Goal: Task Accomplishment & Management: Manage account settings

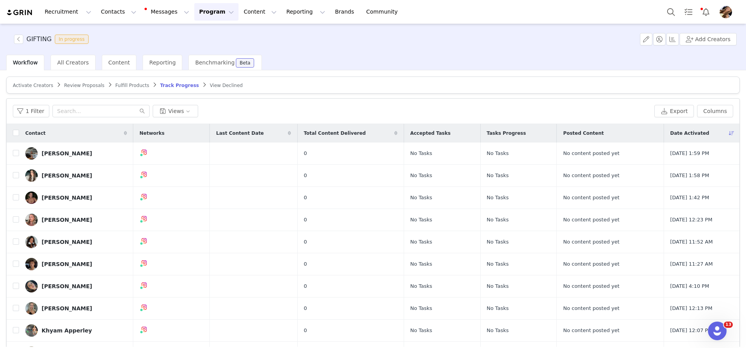
scroll to position [5, 0]
click at [137, 86] on span "Fulfill Products" at bounding box center [132, 84] width 34 height 5
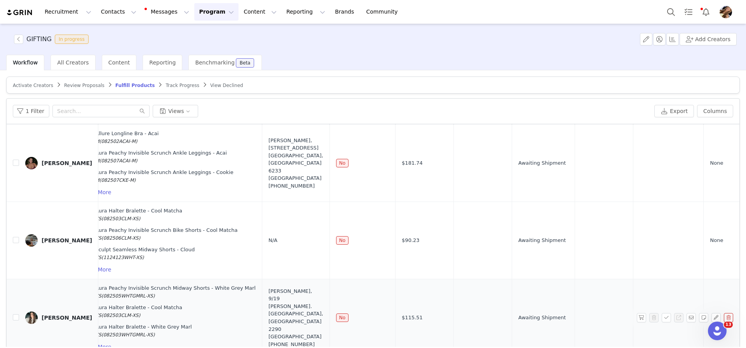
scroll to position [18, 161]
click at [716, 316] on button "button" at bounding box center [715, 317] width 9 height 9
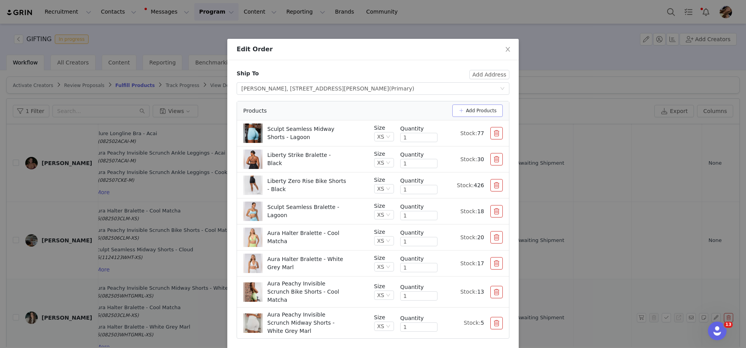
click at [458, 107] on button "Add Products" at bounding box center [477, 110] width 50 height 12
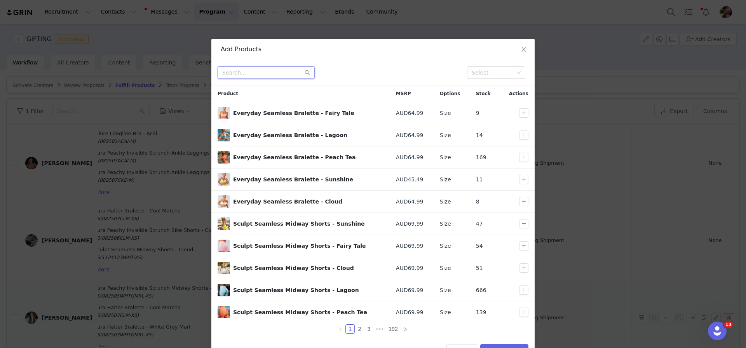
click at [288, 75] on input "text" at bounding box center [266, 72] width 97 height 12
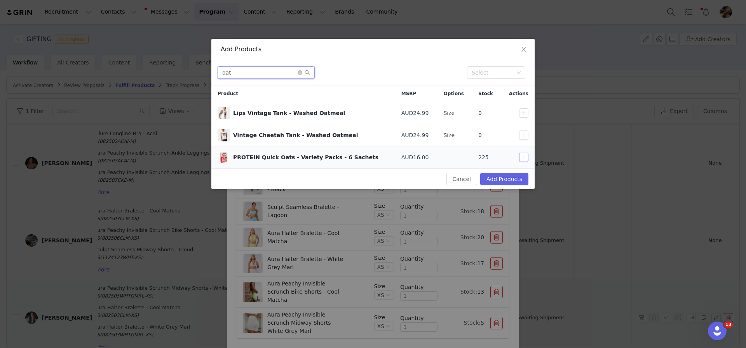
type input "oat"
click at [522, 157] on button "button" at bounding box center [523, 157] width 9 height 9
click at [514, 178] on button "Add Products" at bounding box center [504, 179] width 48 height 12
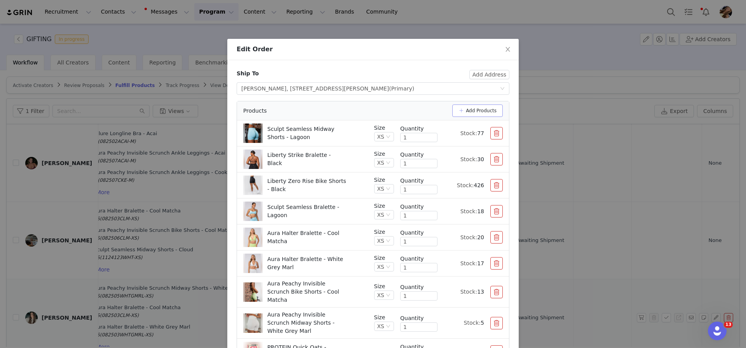
scroll to position [51, 0]
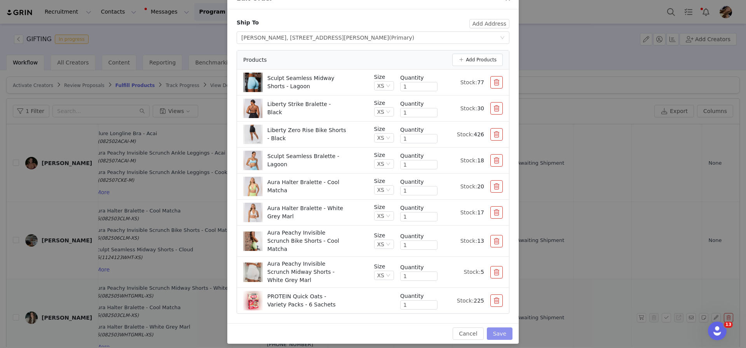
click at [501, 327] on button "Save" at bounding box center [500, 333] width 26 height 12
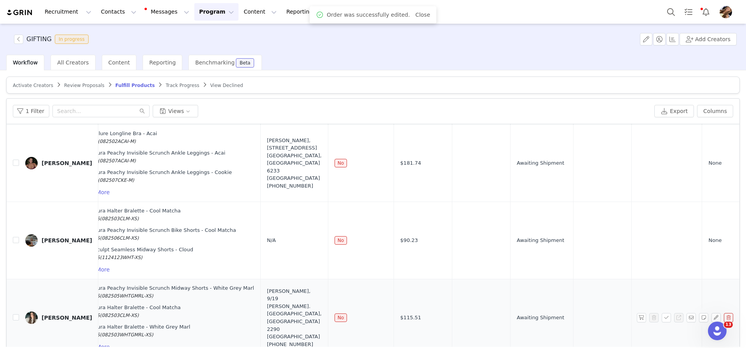
scroll to position [0, 0]
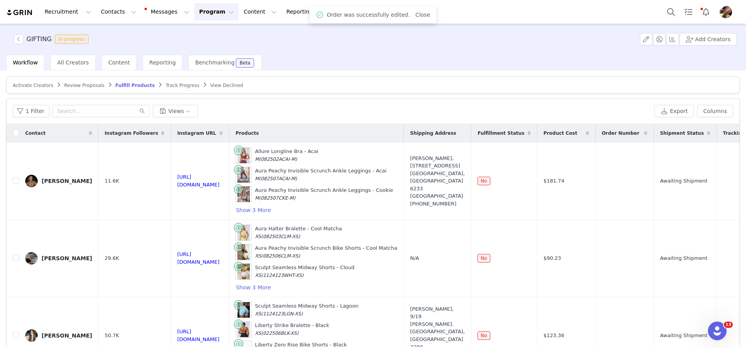
click at [409, 117] on div "1 Filter Views Export Columns" at bounding box center [373, 111] width 733 height 25
click at [714, 179] on button "button" at bounding box center [715, 180] width 9 height 9
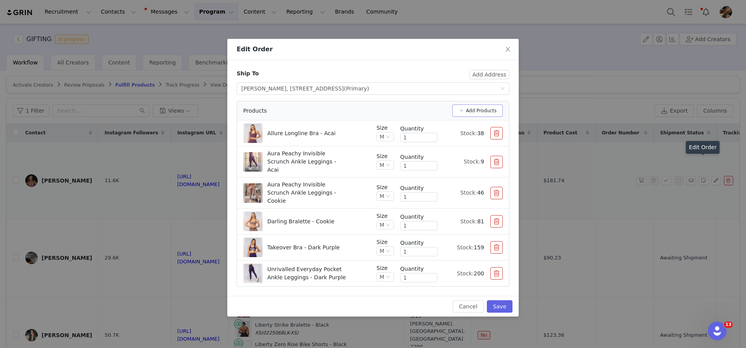
click at [489, 111] on button "Add Products" at bounding box center [477, 110] width 50 height 12
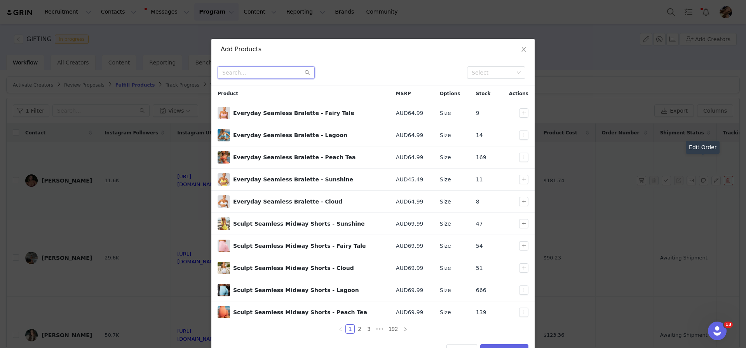
click at [261, 77] on input "text" at bounding box center [266, 72] width 97 height 12
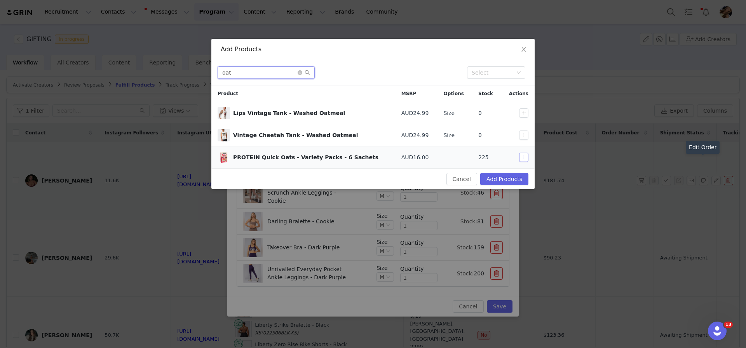
type input "oat"
click at [526, 154] on button "button" at bounding box center [523, 157] width 9 height 9
click at [514, 180] on button "Add Products" at bounding box center [504, 179] width 48 height 12
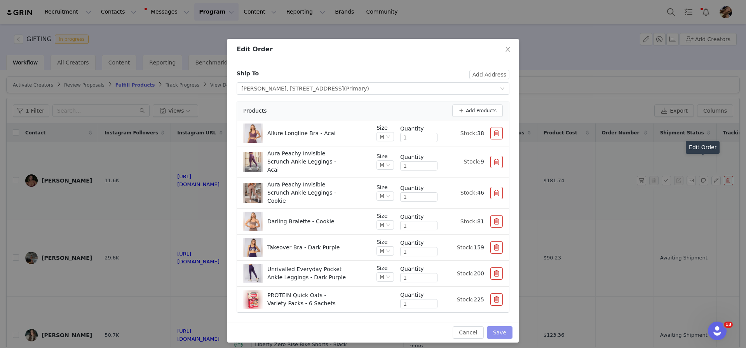
click at [506, 326] on button "Save" at bounding box center [500, 332] width 26 height 12
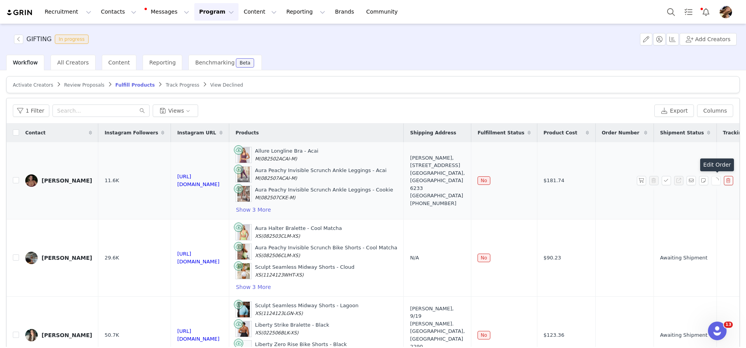
click at [407, 101] on div "1 Filter Views Export Columns" at bounding box center [373, 110] width 733 height 25
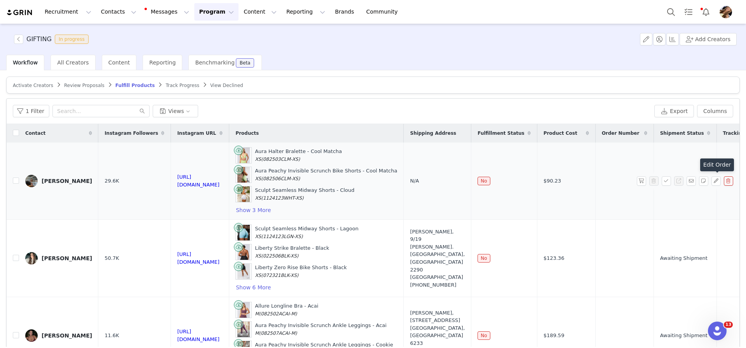
scroll to position [19, 0]
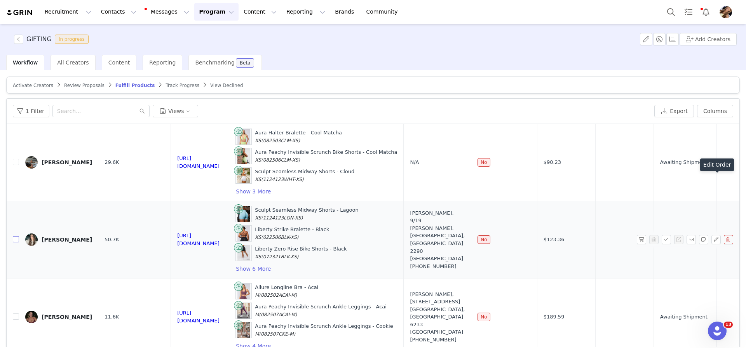
click at [15, 239] on input "checkbox" at bounding box center [16, 239] width 6 height 6
checkbox input "true"
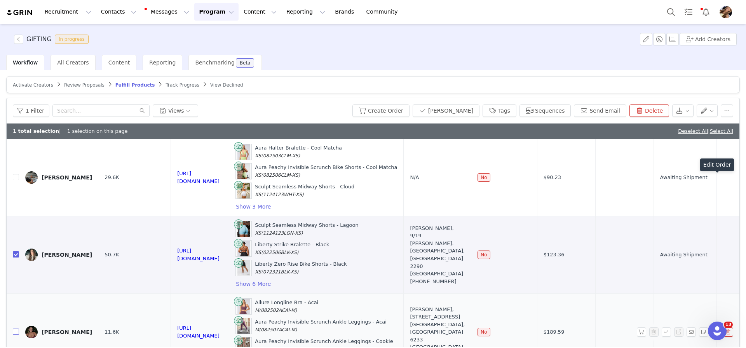
click at [17, 335] on input "checkbox" at bounding box center [16, 332] width 6 height 6
checkbox input "true"
click at [409, 108] on button "Create Order" at bounding box center [380, 110] width 57 height 12
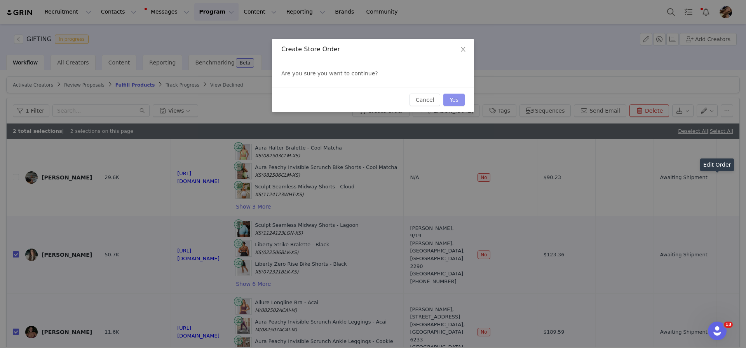
click at [457, 97] on button "Yes" at bounding box center [453, 100] width 21 height 12
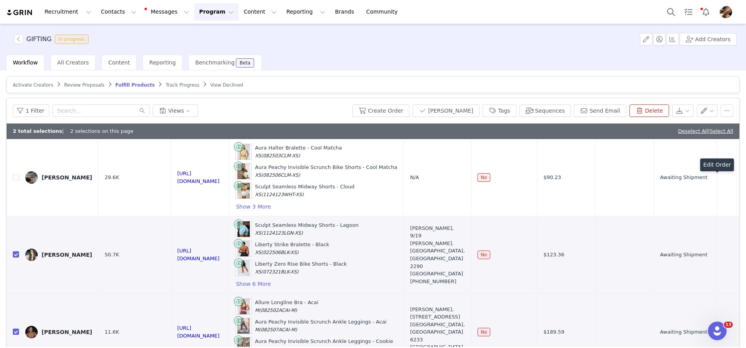
click at [378, 67] on div "Workflow All Creators Content Reporting Benchmarking Beta" at bounding box center [376, 63] width 740 height 16
click at [445, 66] on div "Workflow All Creators Content Reporting Benchmarking Beta" at bounding box center [376, 63] width 740 height 16
click at [41, 85] on span "Activate Creators" at bounding box center [33, 84] width 40 height 5
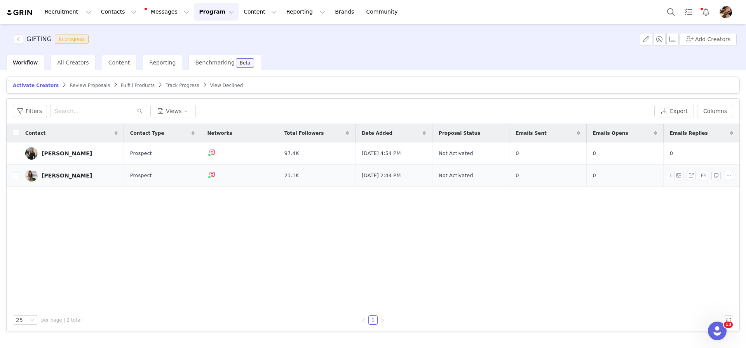
click at [40, 174] on link "[PERSON_NAME]" at bounding box center [71, 175] width 92 height 12
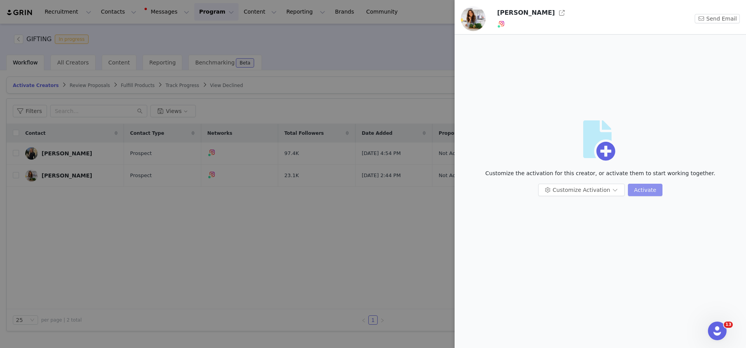
click at [644, 190] on button "Activate" at bounding box center [645, 190] width 35 height 12
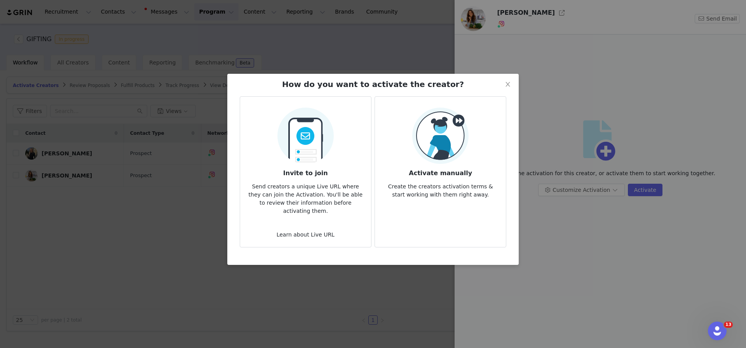
click at [495, 175] on h3 "Activate manually" at bounding box center [440, 171] width 118 height 14
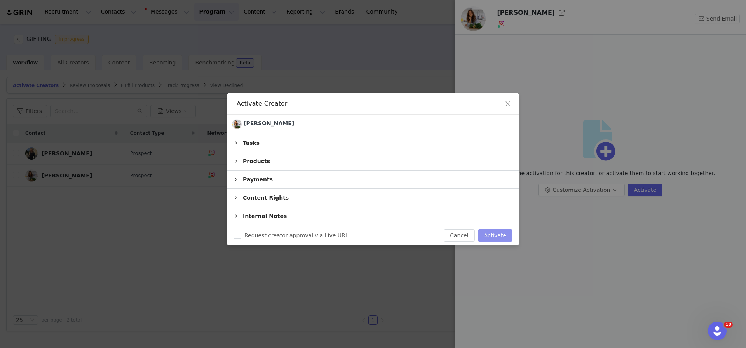
click at [501, 232] on button "Activate" at bounding box center [495, 235] width 35 height 12
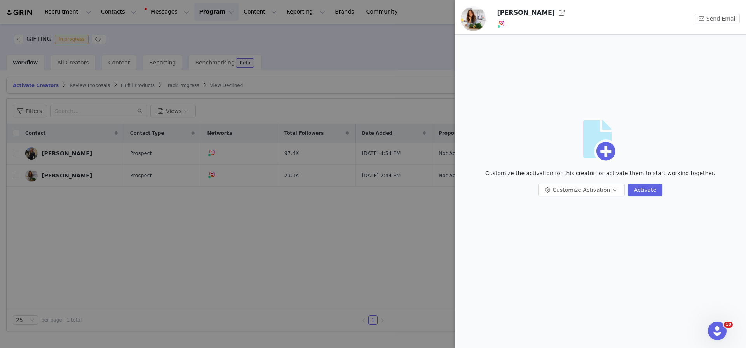
click at [210, 78] on div at bounding box center [373, 174] width 746 height 348
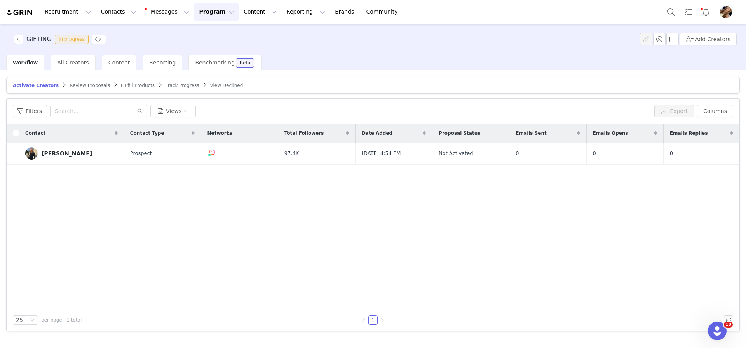
click at [177, 84] on span "Track Progress" at bounding box center [181, 85] width 33 height 5
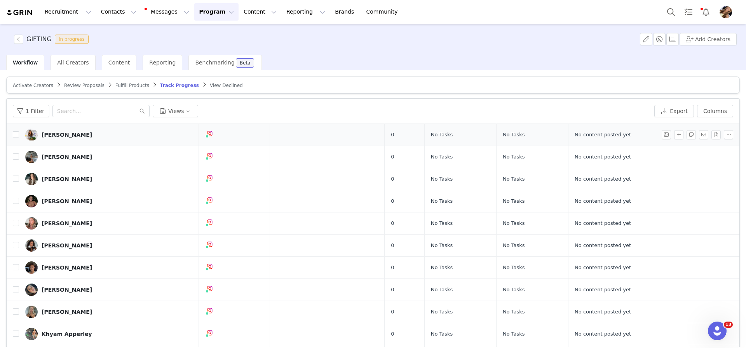
click at [64, 136] on div "[PERSON_NAME]" at bounding box center [67, 135] width 50 height 6
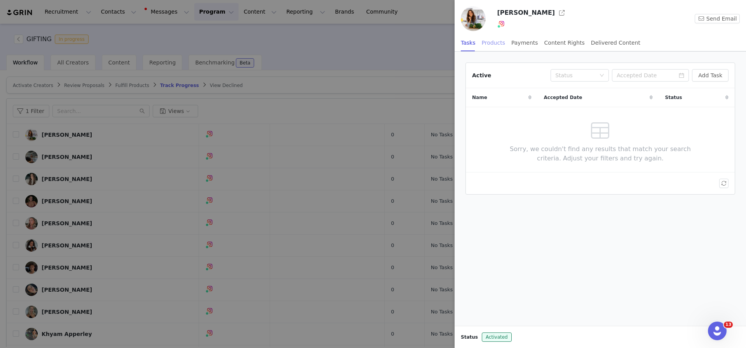
click at [503, 45] on div "Products" at bounding box center [493, 42] width 23 height 17
click at [707, 72] on button "Add Order" at bounding box center [708, 75] width 40 height 12
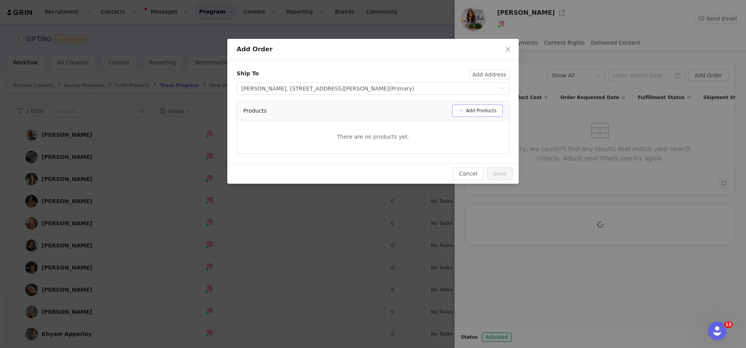
click at [499, 113] on button "Add Products" at bounding box center [477, 110] width 50 height 12
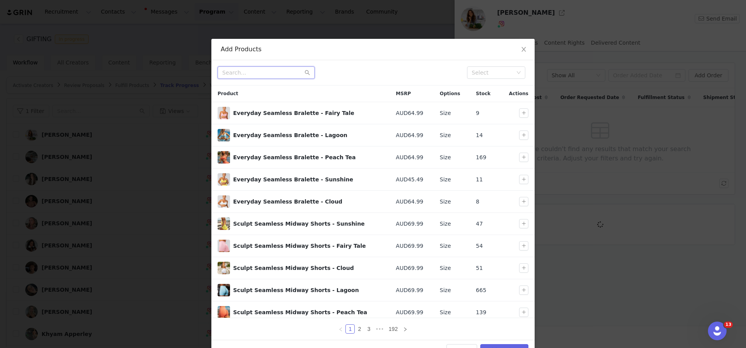
click at [266, 76] on input "text" at bounding box center [266, 72] width 97 height 12
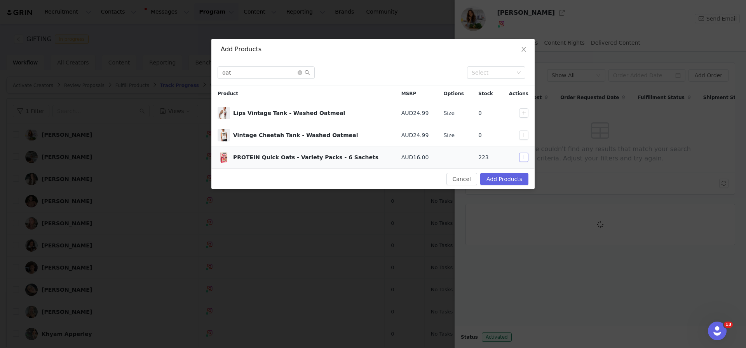
click at [521, 158] on button "button" at bounding box center [523, 157] width 9 height 9
click at [287, 77] on input "oat" at bounding box center [266, 72] width 97 height 12
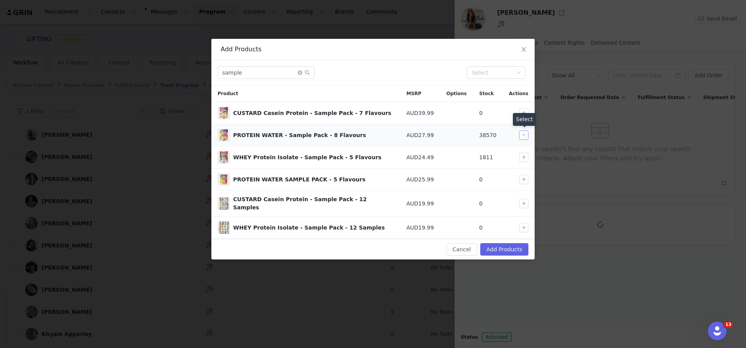
click at [522, 136] on button "button" at bounding box center [523, 135] width 9 height 9
click at [526, 160] on button "button" at bounding box center [523, 157] width 9 height 9
click at [254, 73] on input "sample" at bounding box center [266, 72] width 97 height 12
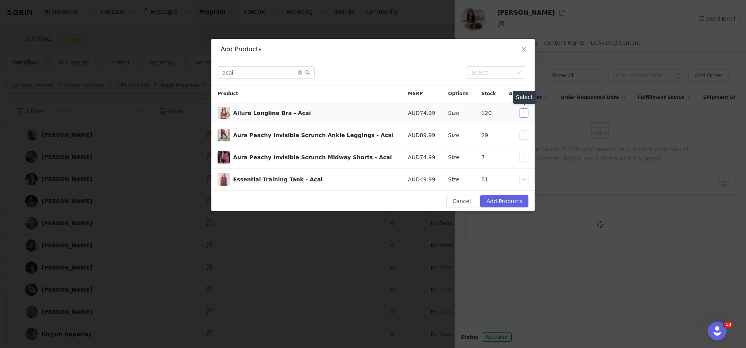
click at [524, 112] on button "button" at bounding box center [523, 112] width 9 height 9
click at [525, 136] on button "button" at bounding box center [523, 135] width 9 height 9
click at [523, 115] on div "Select" at bounding box center [524, 119] width 23 height 13
click at [524, 111] on button "button" at bounding box center [523, 112] width 9 height 9
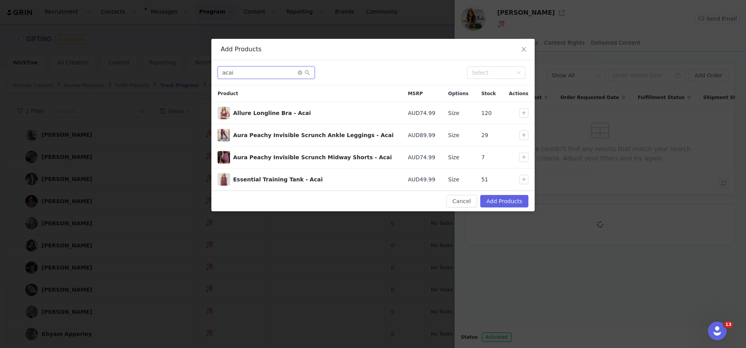
click at [268, 69] on input "acai" at bounding box center [266, 72] width 97 height 12
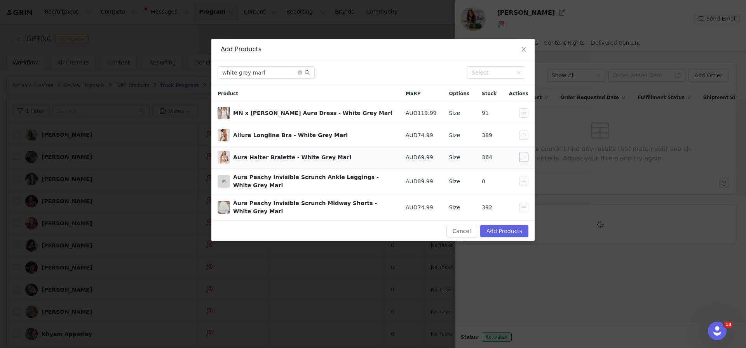
click at [528, 160] on button "button" at bounding box center [523, 157] width 9 height 9
click at [524, 205] on button "button" at bounding box center [523, 207] width 9 height 9
click at [227, 76] on input "white grey marl" at bounding box center [266, 72] width 97 height 12
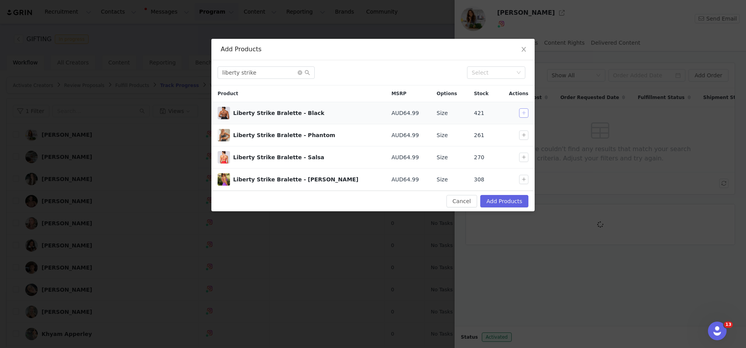
click at [526, 113] on button "button" at bounding box center [523, 112] width 9 height 9
click at [248, 71] on input "liberty strike" at bounding box center [266, 72] width 97 height 12
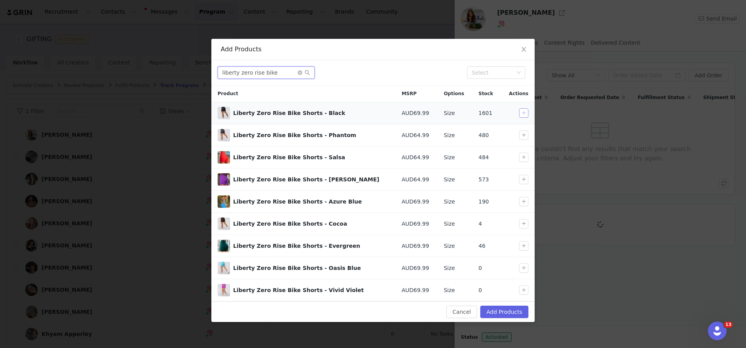
type input "liberty zero rise bike"
click at [521, 111] on button "button" at bounding box center [523, 112] width 9 height 9
click at [517, 313] on button "Add Products" at bounding box center [504, 312] width 48 height 12
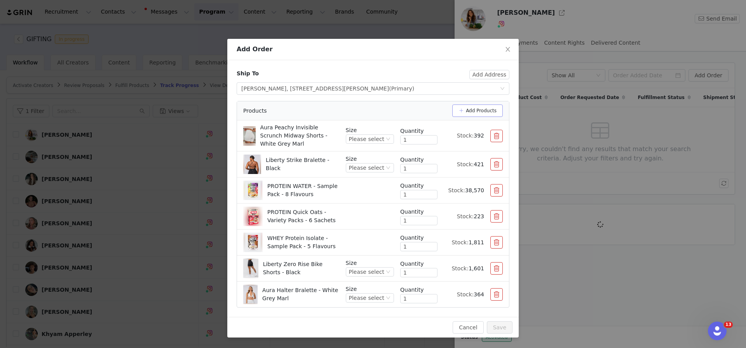
click at [466, 110] on button "Add Products" at bounding box center [477, 110] width 50 height 12
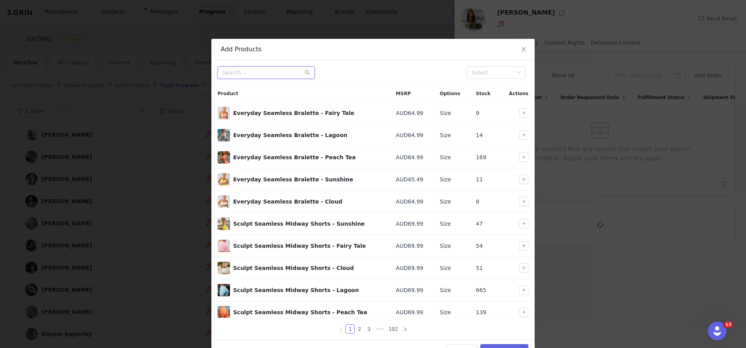
click at [248, 67] on input "text" at bounding box center [266, 72] width 97 height 12
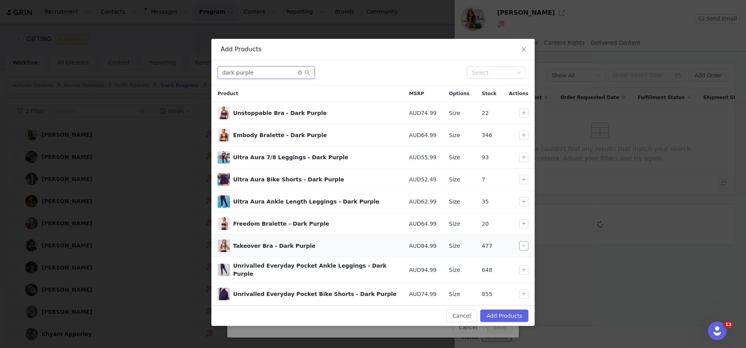
type input "dark purple"
click at [525, 245] on button "button" at bounding box center [523, 245] width 9 height 9
click at [527, 268] on button "button" at bounding box center [523, 269] width 9 height 9
click at [515, 314] on button "Add Products" at bounding box center [504, 316] width 48 height 12
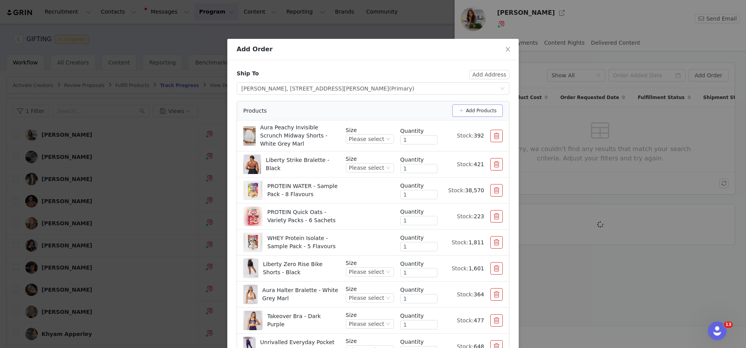
scroll to position [51, 0]
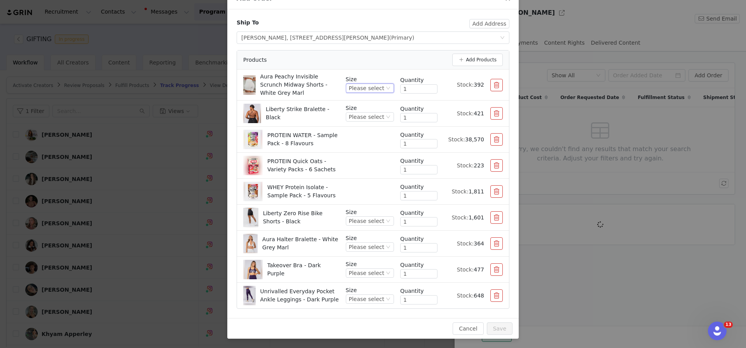
click at [351, 85] on div "Please select" at bounding box center [366, 88] width 35 height 9
click at [362, 140] on li "S" at bounding box center [371, 139] width 46 height 12
click at [366, 119] on div "Please select" at bounding box center [366, 117] width 35 height 9
click at [371, 157] on li "XS" at bounding box center [371, 156] width 46 height 12
click at [374, 220] on div "Please select" at bounding box center [366, 221] width 35 height 9
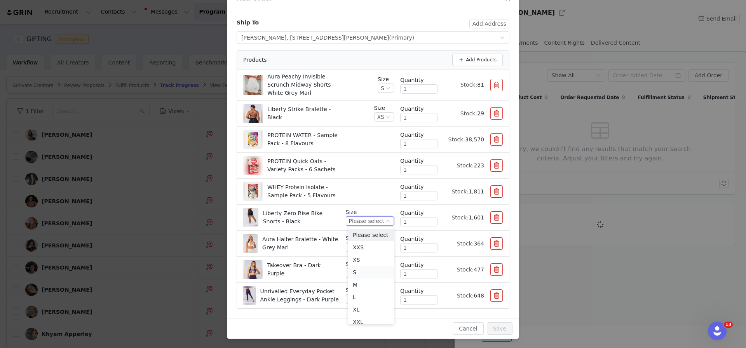
click at [383, 270] on li "S" at bounding box center [371, 272] width 46 height 12
click at [373, 246] on div "Please select" at bounding box center [366, 247] width 35 height 9
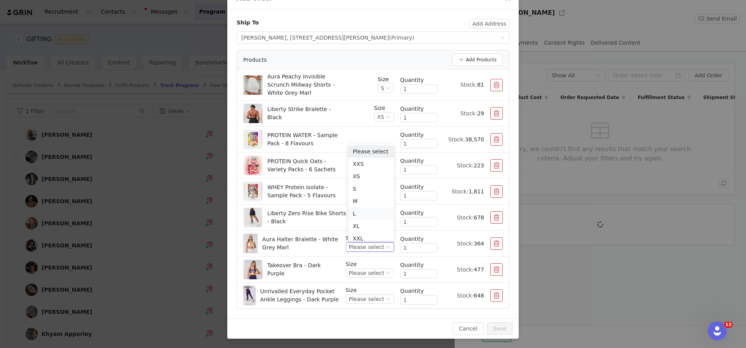
scroll to position [4, 0]
click at [364, 174] on li "XS" at bounding box center [371, 172] width 46 height 12
click at [355, 272] on div "Please select" at bounding box center [366, 273] width 35 height 9
click at [361, 203] on li "XS" at bounding box center [371, 202] width 46 height 12
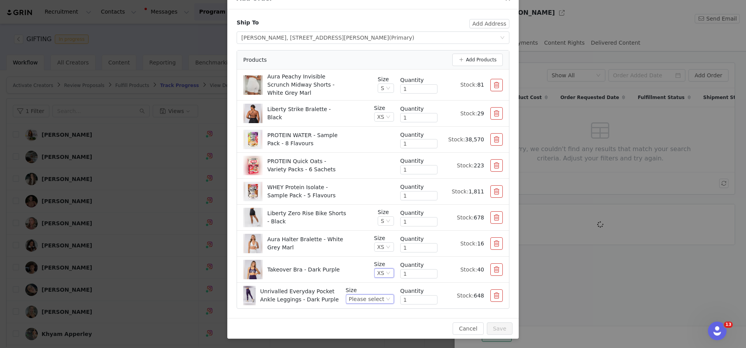
click at [372, 297] on div "Please select" at bounding box center [366, 299] width 35 height 9
click at [360, 233] on li "S" at bounding box center [371, 237] width 46 height 12
click at [497, 326] on button "Save" at bounding box center [500, 328] width 26 height 12
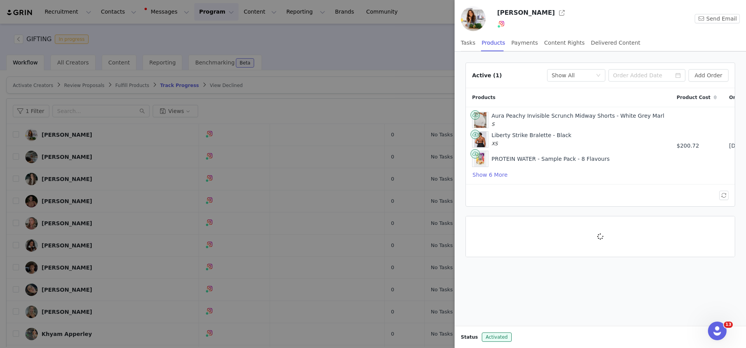
click at [309, 71] on div at bounding box center [373, 174] width 746 height 348
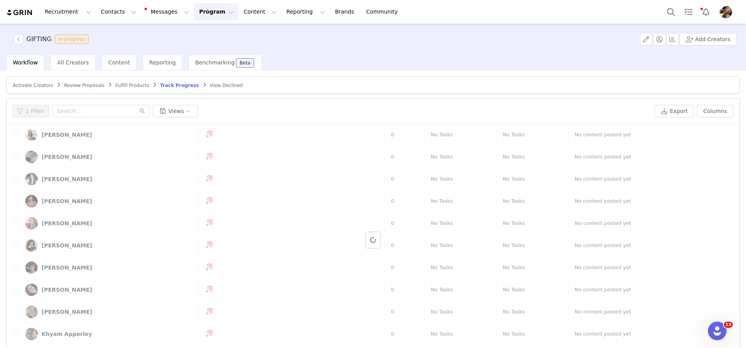
click at [134, 84] on span "Fulfill Products" at bounding box center [132, 85] width 34 height 5
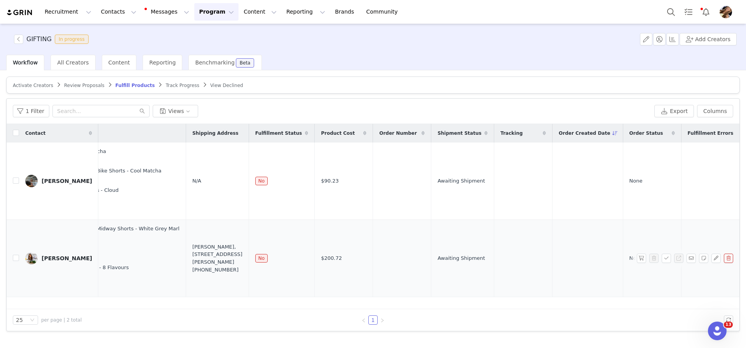
scroll to position [0, 266]
click at [639, 259] on button "button" at bounding box center [641, 258] width 9 height 9
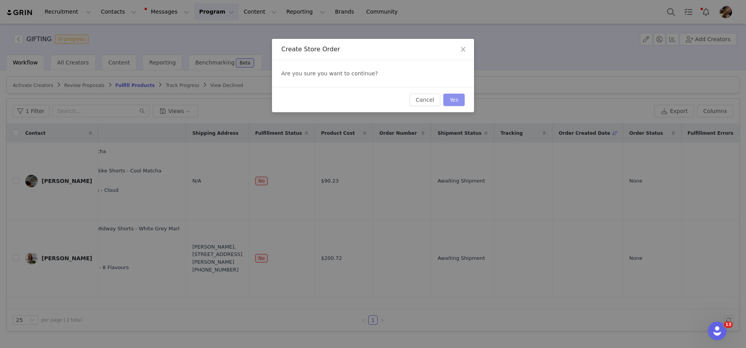
click at [453, 101] on button "Yes" at bounding box center [453, 100] width 21 height 12
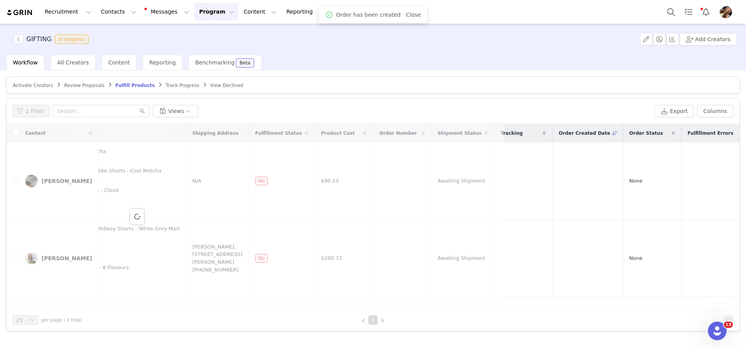
scroll to position [0, 0]
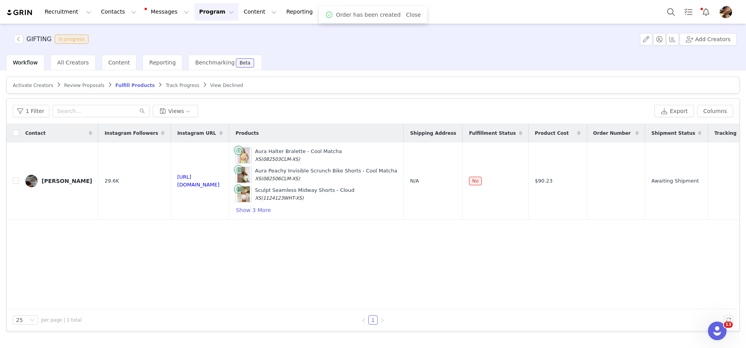
click at [395, 84] on article "Activate Creators Review Proposals Fulfill Products Track Progress View Declined" at bounding box center [372, 85] width 733 height 17
click at [42, 87] on span "Activate Creators" at bounding box center [33, 85] width 40 height 5
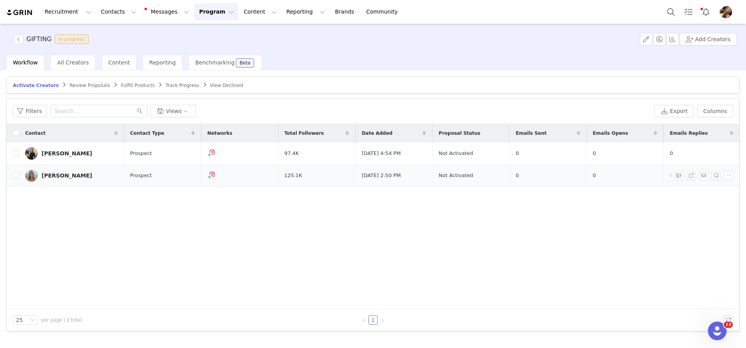
click at [76, 179] on link "[PERSON_NAME]" at bounding box center [71, 175] width 92 height 12
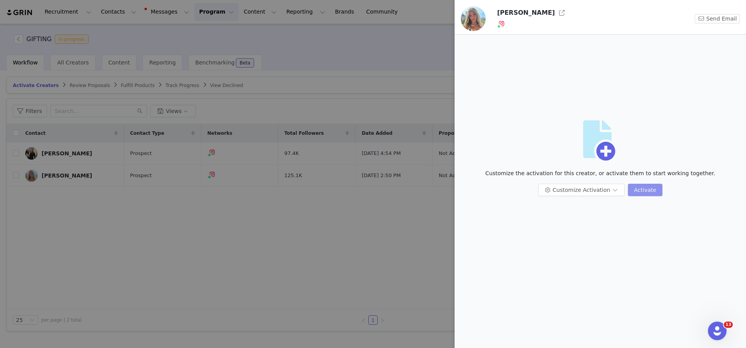
click at [636, 194] on button "Activate" at bounding box center [645, 190] width 35 height 12
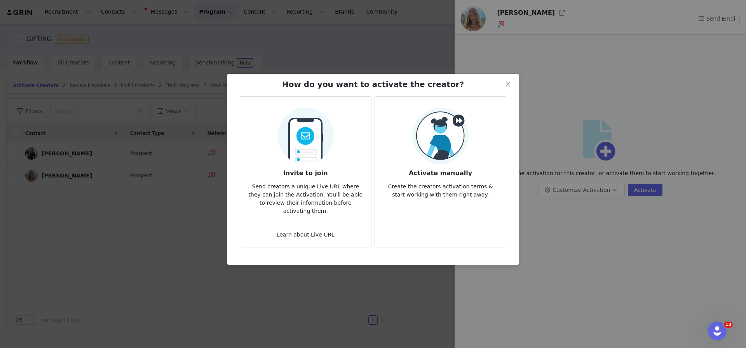
click at [462, 188] on p "Create the creators activation terms & start working with them right away." at bounding box center [440, 188] width 118 height 21
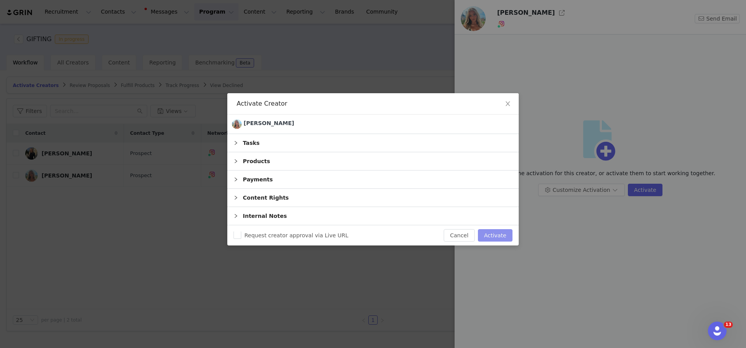
click at [485, 232] on button "Activate" at bounding box center [495, 235] width 35 height 12
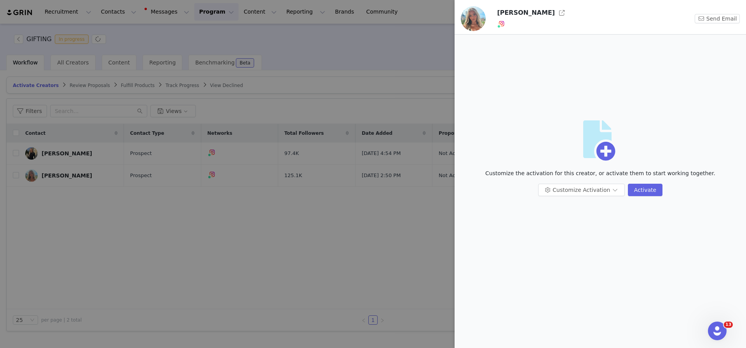
click at [399, 237] on div at bounding box center [373, 174] width 746 height 348
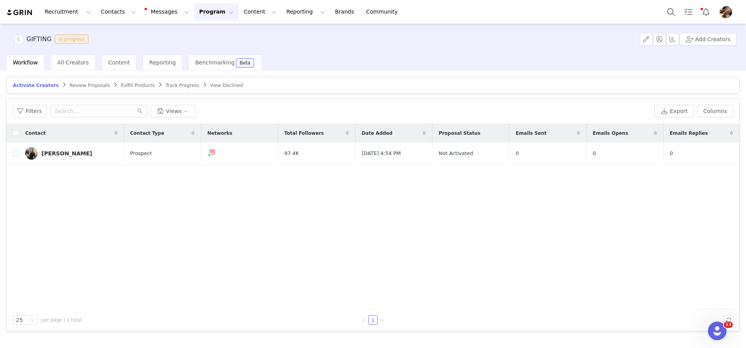
click at [177, 83] on span "Track Progress" at bounding box center [181, 85] width 33 height 5
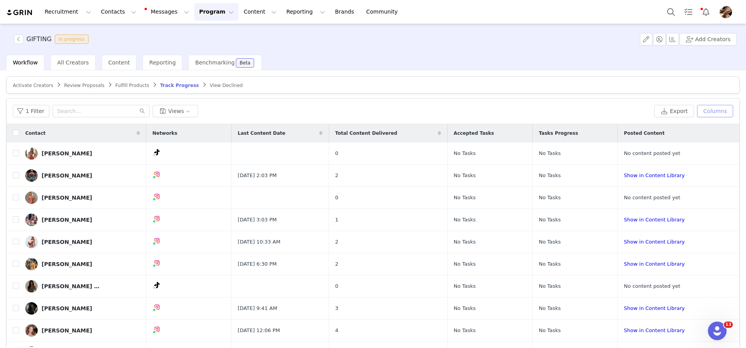
click at [707, 110] on button "Columns" at bounding box center [715, 111] width 36 height 12
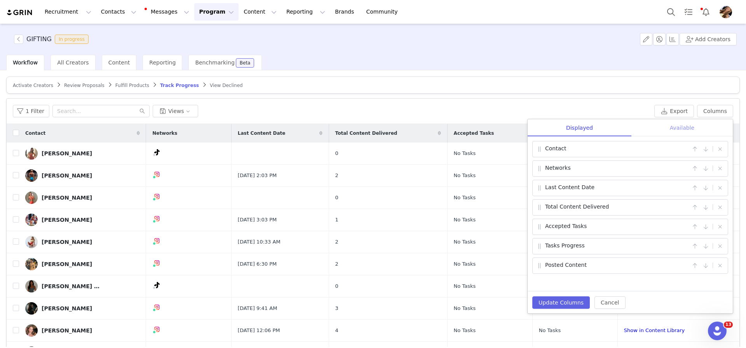
click at [695, 130] on div "Available" at bounding box center [681, 127] width 101 height 17
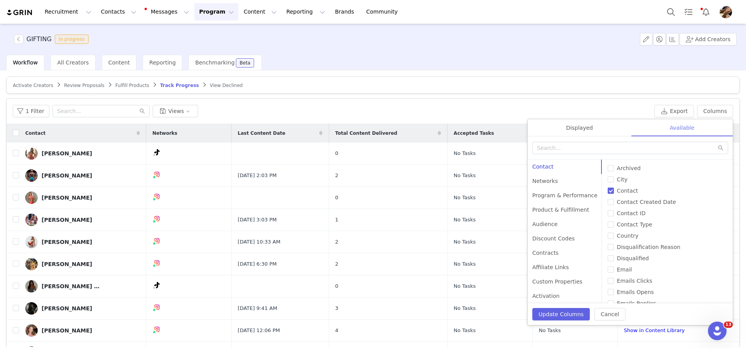
click at [685, 128] on div "Available" at bounding box center [681, 127] width 101 height 17
click at [561, 299] on div "Activation" at bounding box center [565, 296] width 75 height 14
click at [639, 194] on span "Date Activated" at bounding box center [637, 191] width 47 height 6
click at [614, 194] on input "Date Activated" at bounding box center [611, 191] width 6 height 6
checkbox input "true"
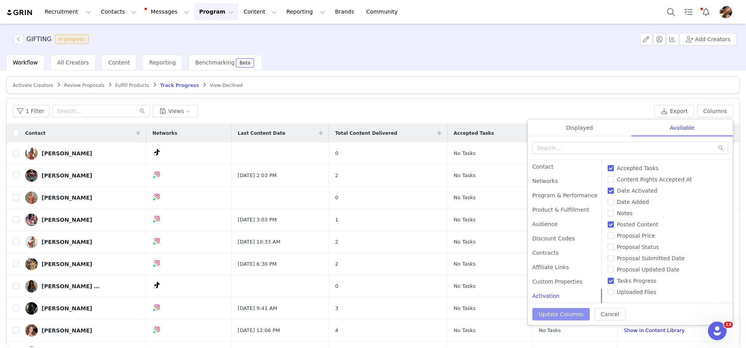
click at [578, 308] on button "Update Columns" at bounding box center [560, 314] width 57 height 12
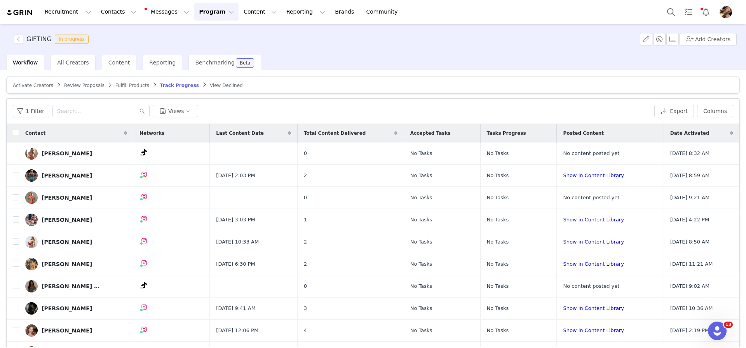
click at [49, 134] on div "Contact" at bounding box center [76, 133] width 114 height 19
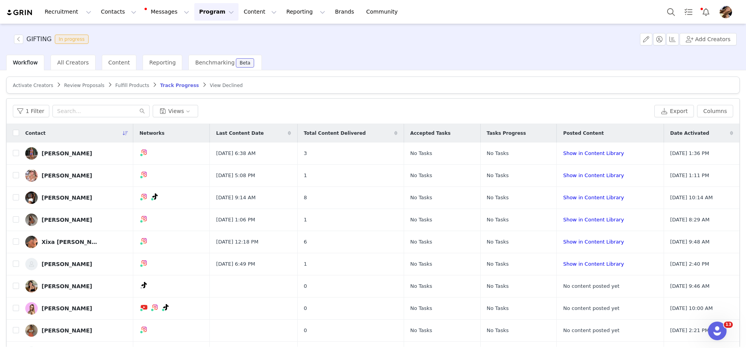
click at [707, 135] on div "Date Activated" at bounding box center [701, 133] width 75 height 19
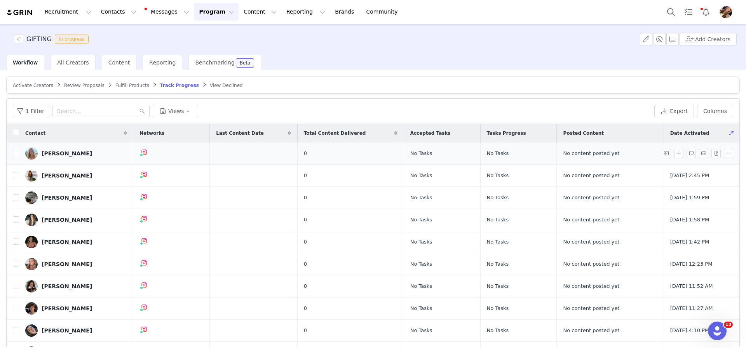
click at [47, 153] on div "[PERSON_NAME]" at bounding box center [67, 153] width 50 height 6
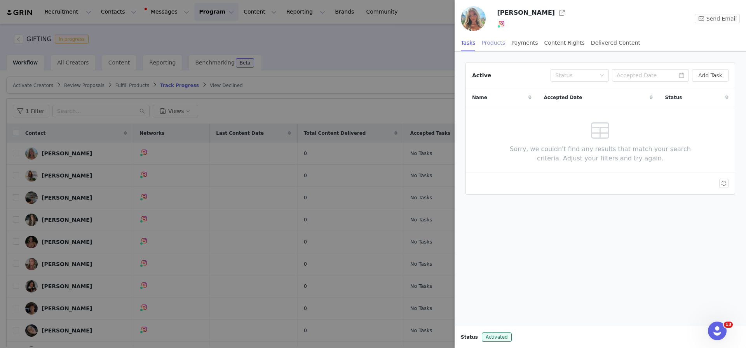
click at [500, 46] on div "Products" at bounding box center [493, 42] width 23 height 17
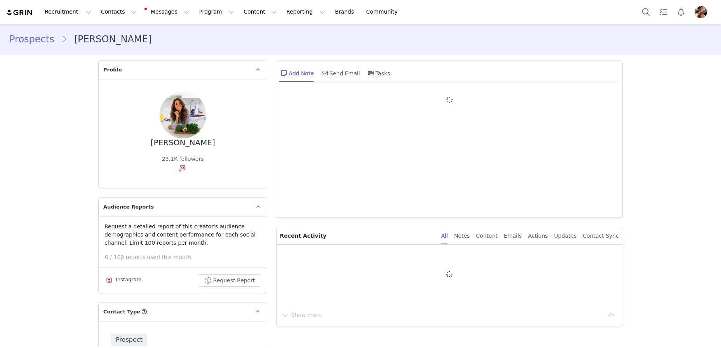
type input "[PERSON_NAME]"
type input "Kent"
type input "[EMAIL_ADDRESS][DOMAIN_NAME]"
type input "US"
select select
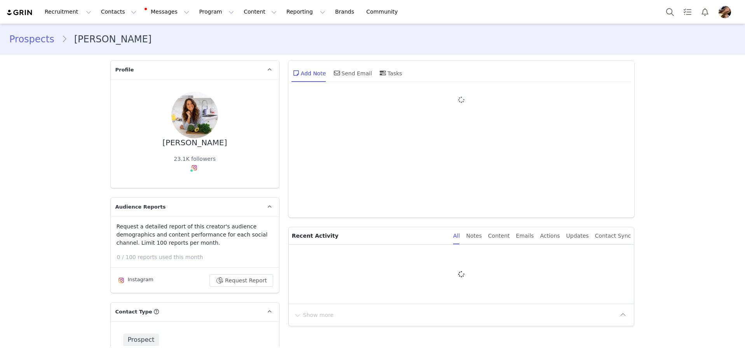
type input "+1 ([GEOGRAPHIC_DATA])"
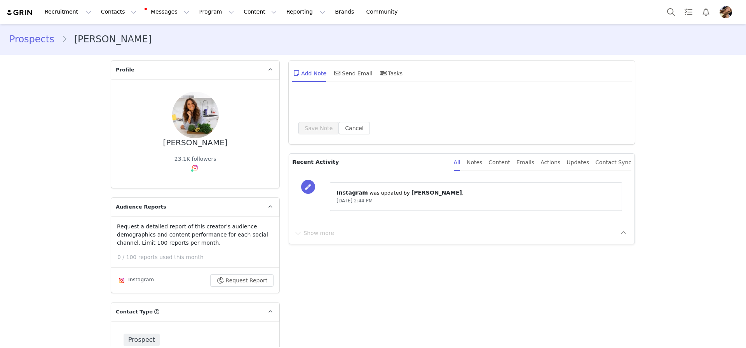
type input "+1 ([GEOGRAPHIC_DATA])"
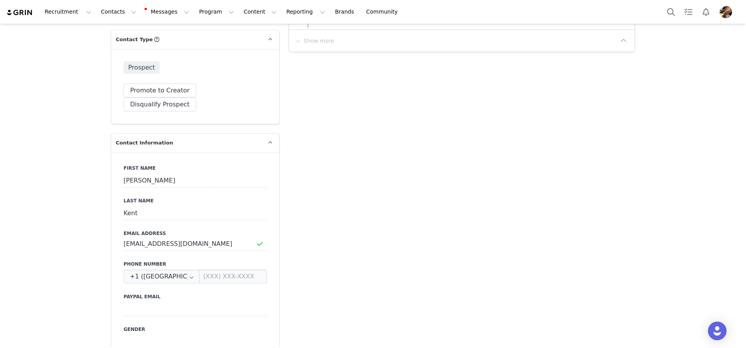
scroll to position [459, 0]
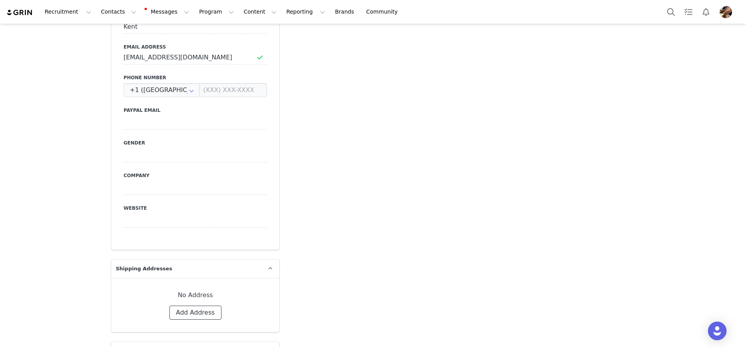
click at [182, 306] on button "Add Address" at bounding box center [195, 313] width 52 height 14
select select
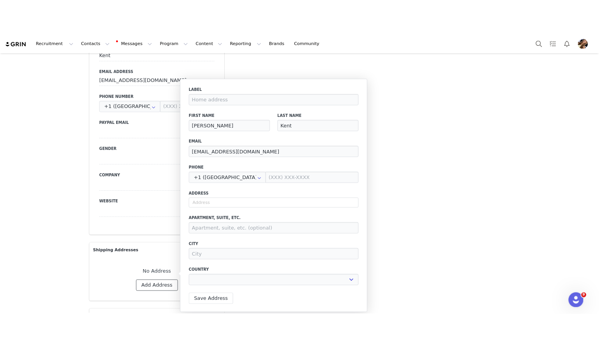
scroll to position [0, 0]
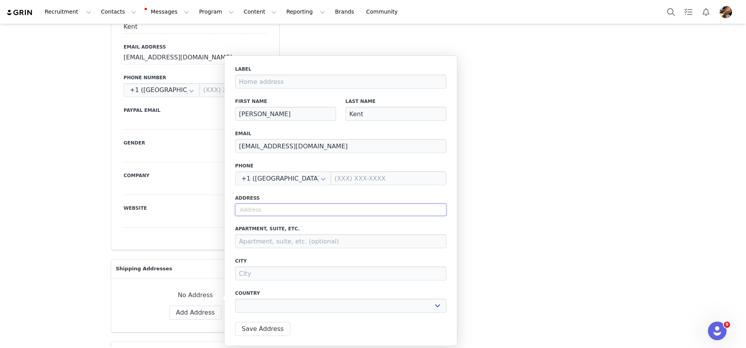
click at [247, 212] on input "text" at bounding box center [340, 210] width 211 height 12
paste input "6/324 Birrell St, Bondi, NSW, 2026"
type input "6/324 Birrell St, Bondi, NSW, 2026"
select select
type input "324 Birrell St"
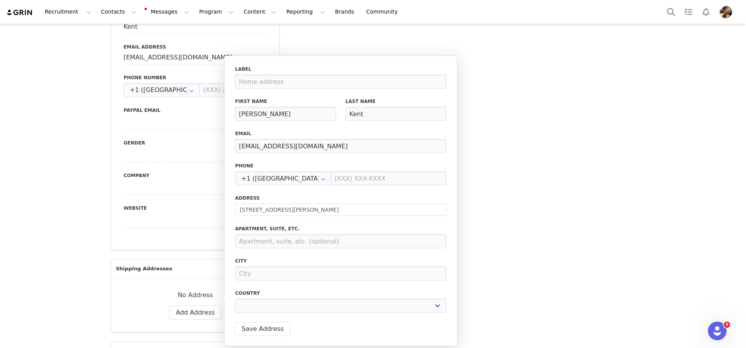
type input "Bondi"
select select "[object Object]"
click at [239, 211] on input "324 Birrell St" at bounding box center [340, 210] width 211 height 12
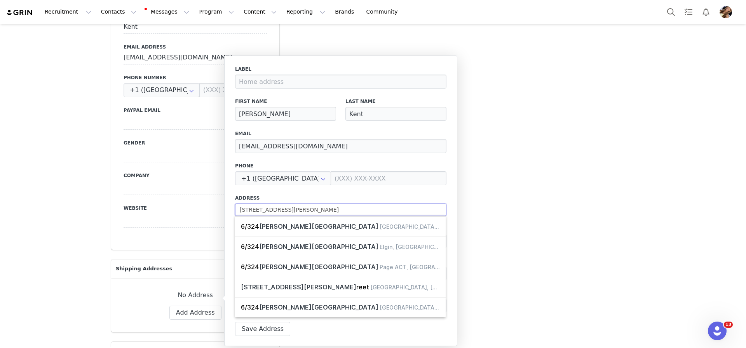
type input "6/324 Birrell St"
click at [252, 202] on div "Address 6/324 Birrell St" at bounding box center [340, 205] width 211 height 21
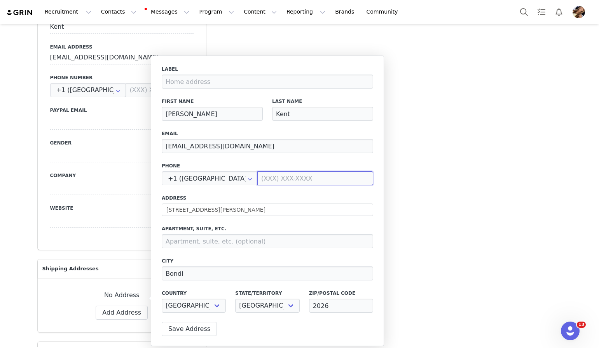
click at [287, 176] on input at bounding box center [315, 178] width 116 height 14
paste input "0423 055 038"
type input "0423055038"
click at [225, 178] on input "text" at bounding box center [210, 178] width 96 height 14
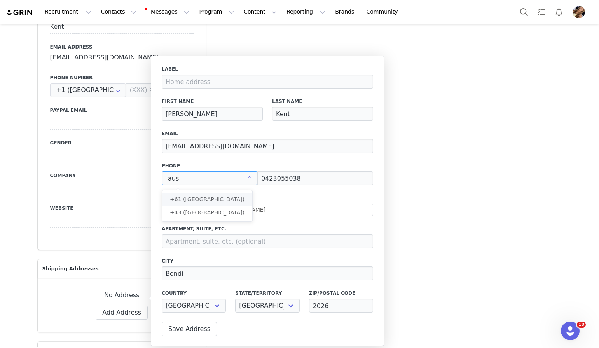
type input "+61 (Australia)"
type input "0423 055 038"
type input "+61 (Australia)"
click at [207, 324] on button "Save Address" at bounding box center [189, 329] width 55 height 14
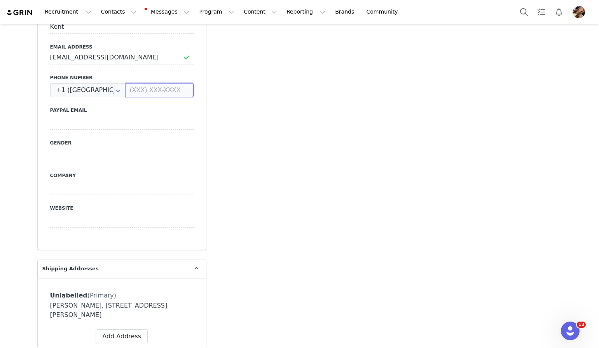
click at [150, 83] on input at bounding box center [159, 90] width 68 height 14
paste input "0423 055 038"
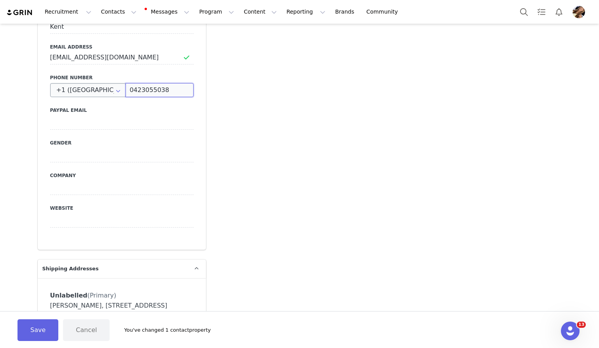
type input "0423055038"
click at [107, 83] on input "text" at bounding box center [88, 90] width 76 height 14
type input "+61 (Australia)"
type input "0423 055 038"
type input "+61 (Australia)"
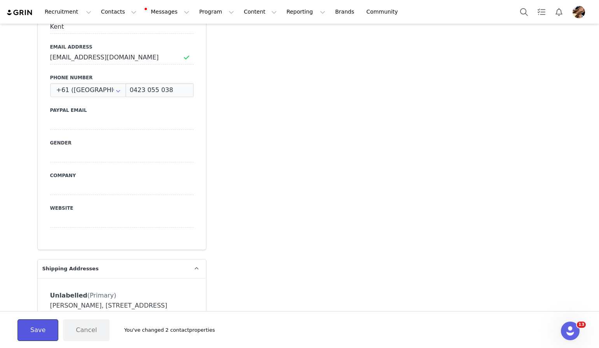
click at [36, 326] on button "Save" at bounding box center [37, 330] width 41 height 22
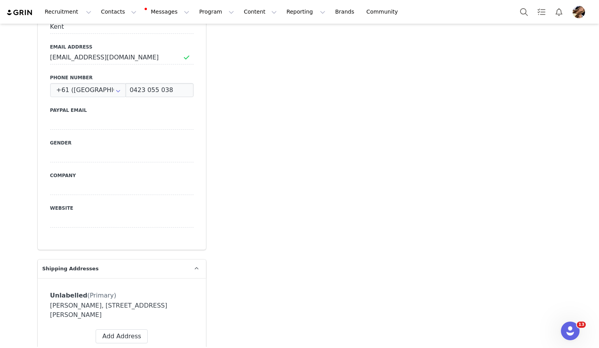
click at [576, 146] on div "Prospects Claudia Kent Profile Claudia Kent 23.1K followers Audience Reports Re…" at bounding box center [299, 293] width 599 height 1456
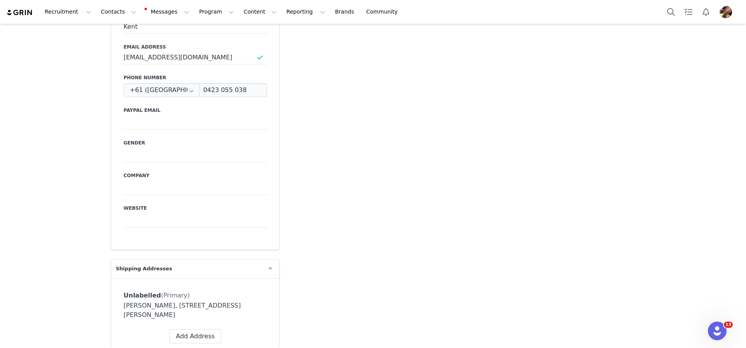
click at [569, 140] on div "Add Note Send Email Tasks System Font 12pt To open the popup, press Shift+Enter…" at bounding box center [461, 308] width 355 height 1423
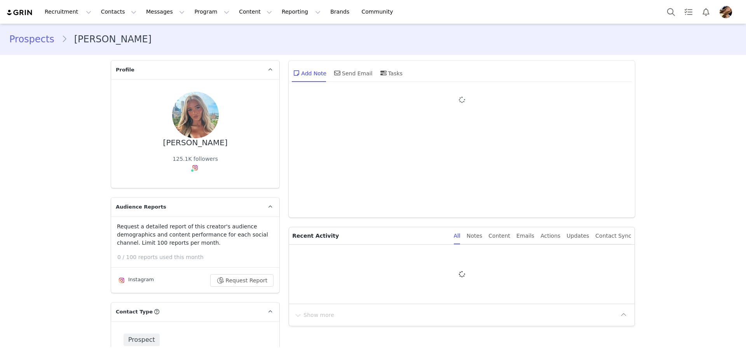
type input "+1 ([GEOGRAPHIC_DATA])"
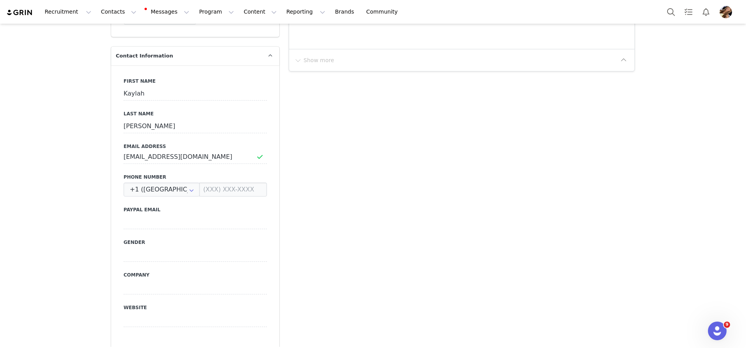
scroll to position [360, 0]
click at [228, 182] on input at bounding box center [233, 189] width 68 height 14
paste input "0479 023 438"
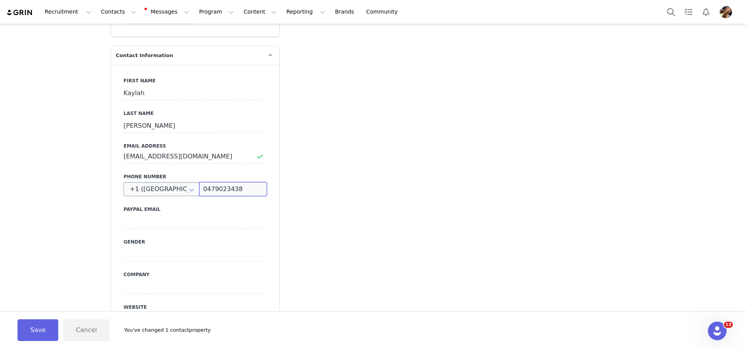
type input "0479023438"
click at [183, 182] on input "text" at bounding box center [162, 189] width 76 height 14
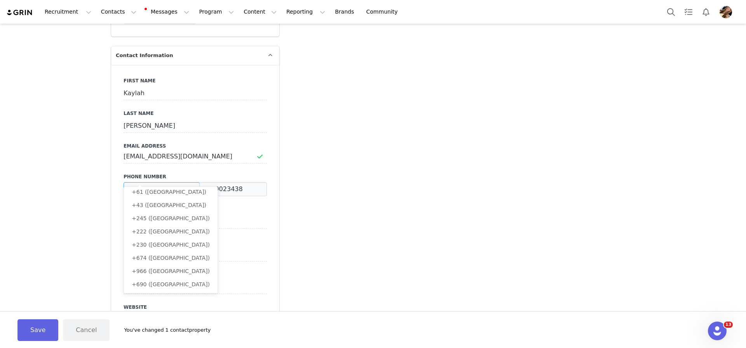
scroll to position [0, 0]
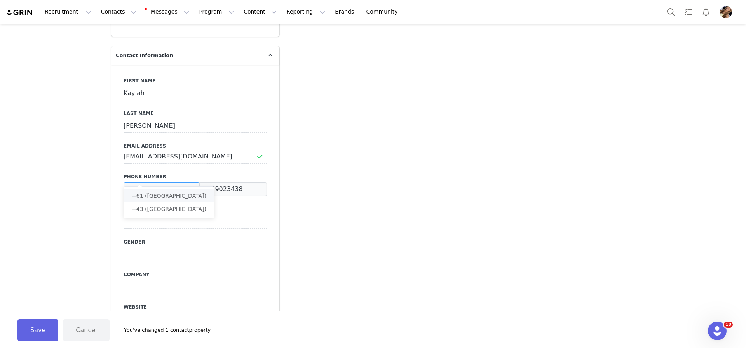
type input "+61 ([GEOGRAPHIC_DATA])"
type input "0479 023 438"
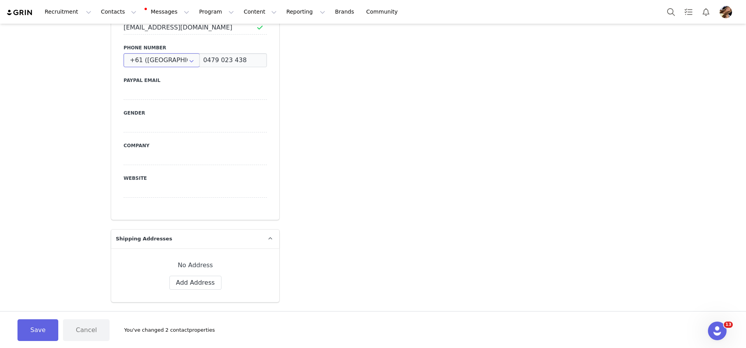
scroll to position [543, 0]
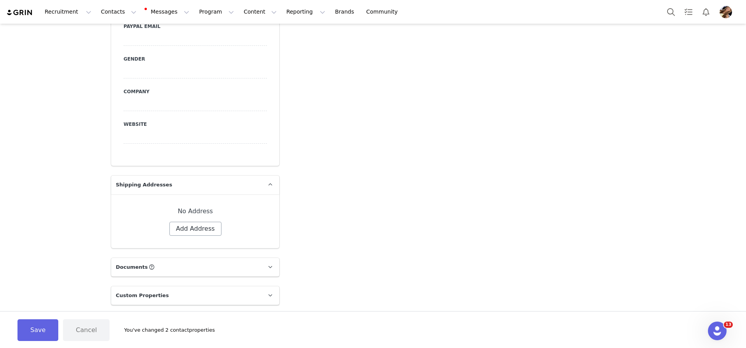
type input "+61 (Australia)"
click at [197, 222] on button "Add Address" at bounding box center [195, 229] width 52 height 14
select select
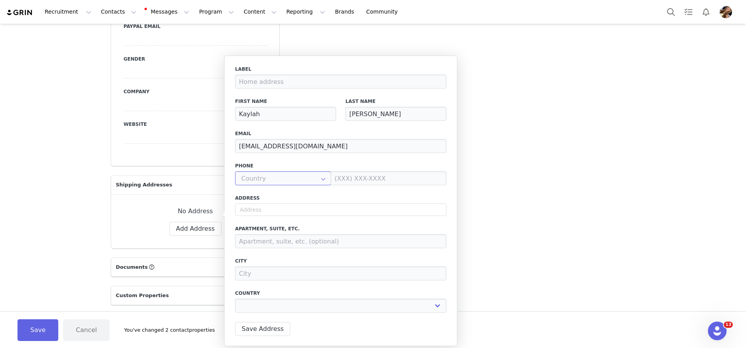
click at [261, 183] on input "text" at bounding box center [283, 178] width 96 height 14
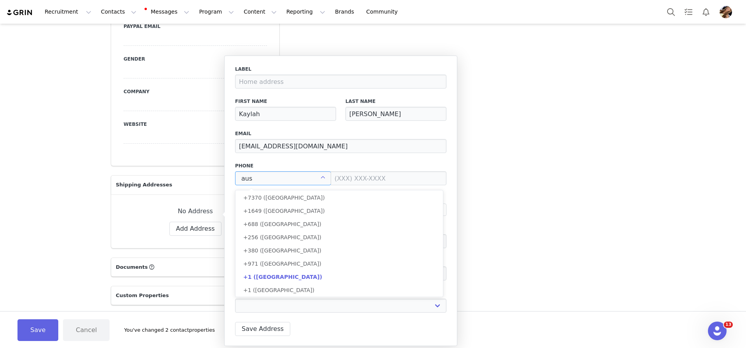
scroll to position [0, 0]
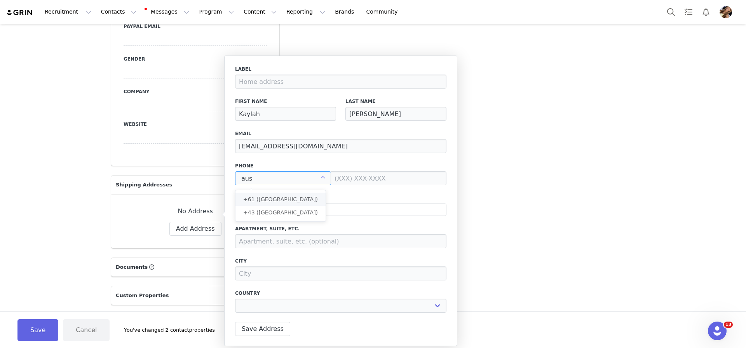
type input "+61 (Australia)"
select select
type input "+61 (Australia)"
paste input "0479 023 438"
type input "0479 023 438"
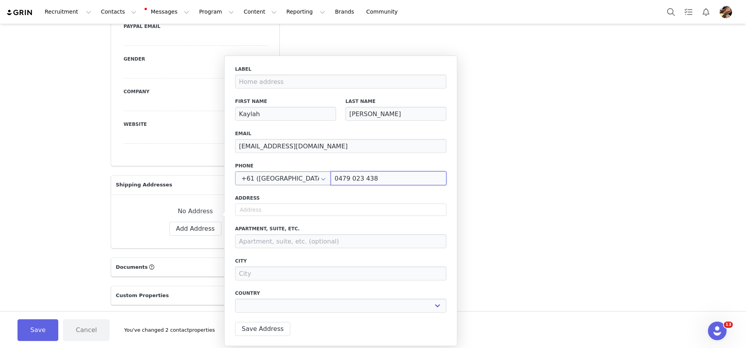
select select
type input "0479 023 438"
click at [306, 198] on label "Address" at bounding box center [340, 198] width 211 height 7
click at [310, 207] on input "text" at bounding box center [340, 210] width 211 height 12
paste input "PO Box 872, Manly NSW 1655"
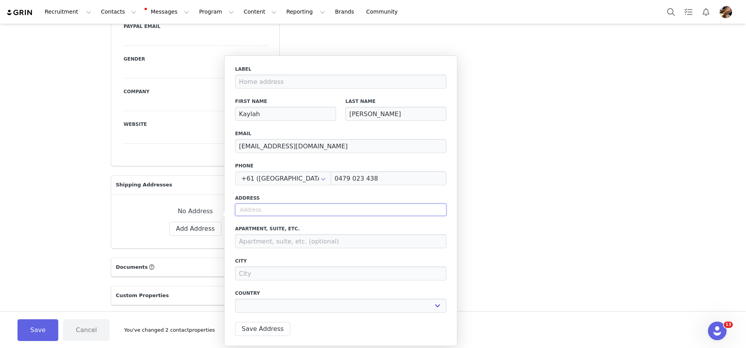
type input "PO Box 872, Manly NSW 1655"
select select
type input "PO Box 872, Manly NSW 1655"
select select
type input "PO Box 872, Manly NSW 1655"
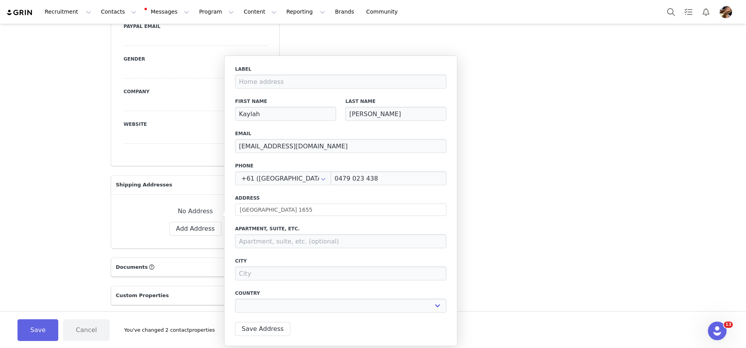
click at [263, 223] on div "Label First Name Kaylah Last Name Holmes Email kaylahannholmes@gmail.com Phone …" at bounding box center [340, 192] width 211 height 252
click at [284, 306] on select "Afghanistan Aland Islands Albania Algeria Andorra Angola Anguilla Antigua And B…" at bounding box center [340, 306] width 211 height 14
select select "[object Object]"
click at [235, 299] on select "Afghanistan Aland Islands Albania Algeria Andorra Angola Anguilla Antigua And B…" at bounding box center [340, 306] width 211 height 14
click at [355, 315] on div "State/territory Australian Capital Territory New South Wales Northern Territory…" at bounding box center [340, 301] width 73 height 32
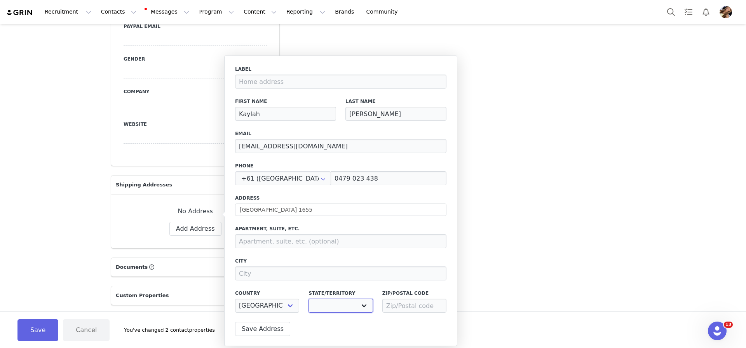
click at [354, 309] on select "Australian Capital Territory New South Wales Northern Territory Queensland Sout…" at bounding box center [340, 306] width 64 height 14
select select "[object Object]"
click at [308, 299] on select "Australian Capital Territory New South Wales Northern Territory Queensland Sout…" at bounding box center [340, 306] width 64 height 14
click at [400, 308] on input at bounding box center [414, 306] width 64 height 14
type input "1655"
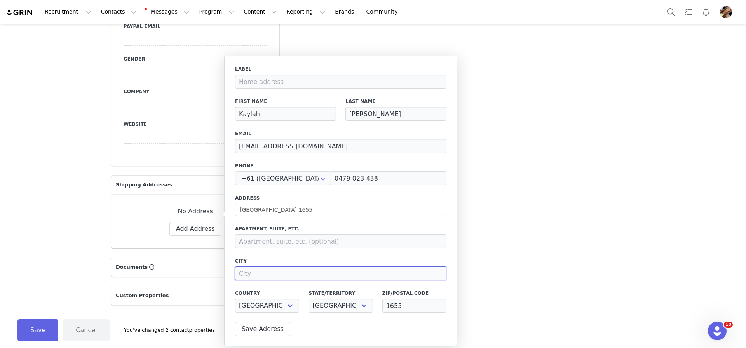
click at [290, 274] on input at bounding box center [340, 273] width 211 height 14
type input "Manly"
drag, startPoint x: 270, startPoint y: 212, endPoint x: 320, endPoint y: 214, distance: 50.6
click at [320, 214] on input "PO Box 872, Manly NSW 1655" at bounding box center [340, 210] width 211 height 12
type input "PO Box 872"
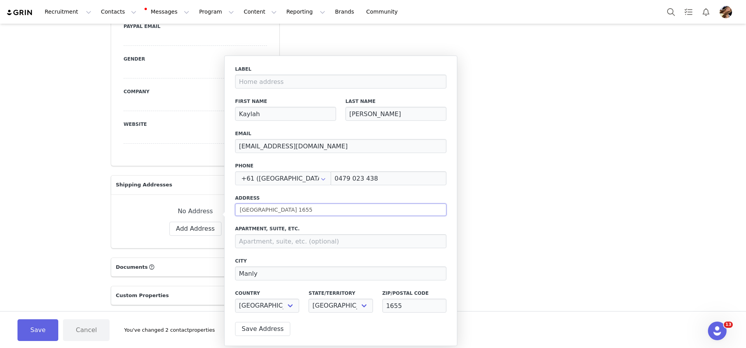
select select
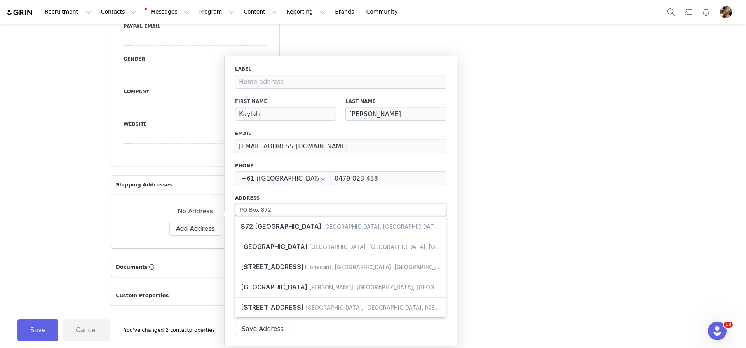
type input "PO Box 872, Manly NSW 1655"
select select
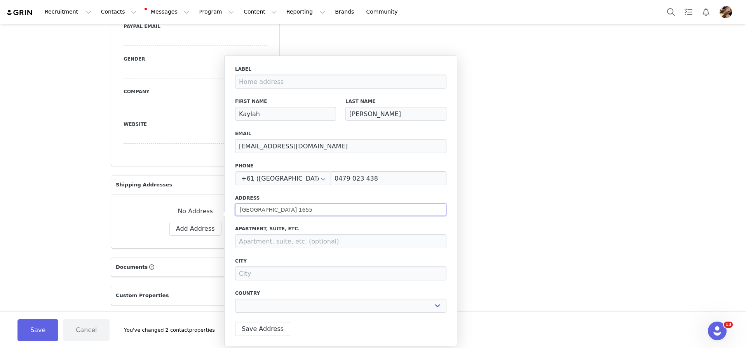
click at [294, 213] on input "PO Box 872, Manly NSW 1655" at bounding box center [340, 210] width 211 height 12
drag, startPoint x: 272, startPoint y: 211, endPoint x: 241, endPoint y: 211, distance: 31.1
click at [241, 211] on input "PO Box 872, Manly NSW 1655" at bounding box center [340, 210] width 211 height 12
type input "Manly NSW 1655"
select select
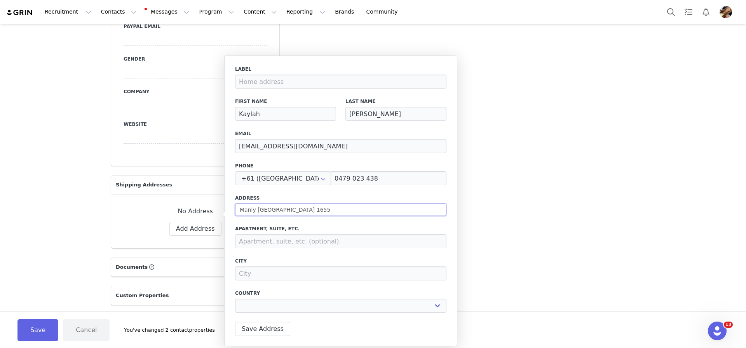
click at [303, 211] on input "Manly NSW 1655" at bounding box center [340, 210] width 211 height 12
type input "Manly NSW 1655"
select select
type input "Manly NSW 1655"
select select
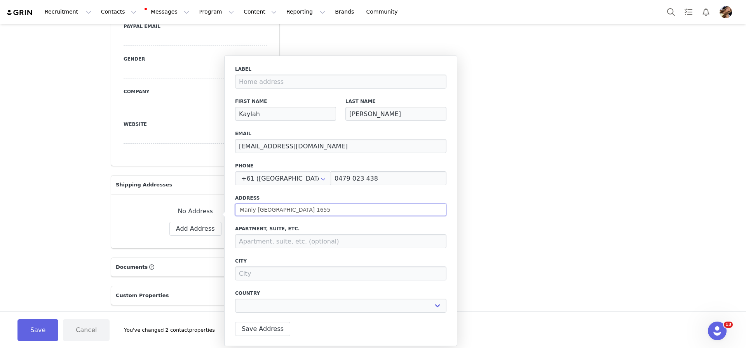
type input "Manly NSW 1655"
select select
click at [278, 211] on input "Manly NSW 1655" at bounding box center [340, 210] width 211 height 12
type input "Manly NSW"
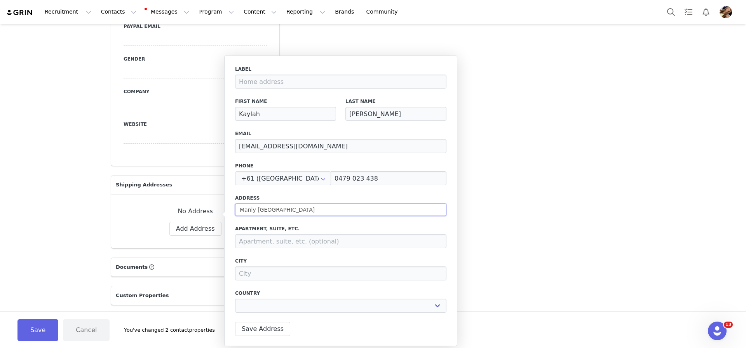
select select
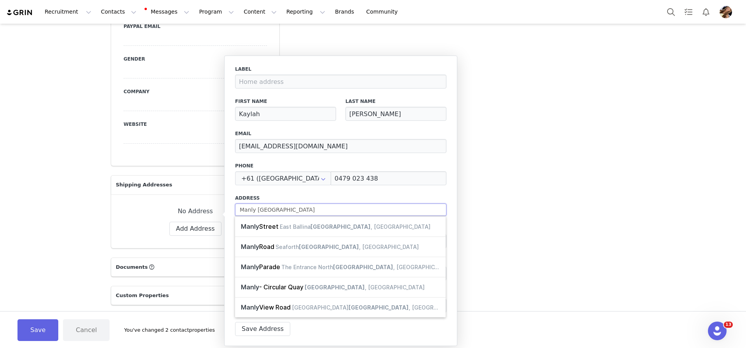
type input "Manly NSW"
select select
type input "Manly NSW 2"
select select
type input "Manly NSW 20"
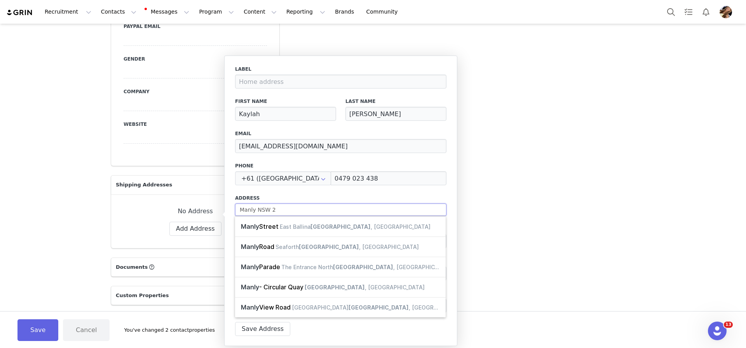
select select
type input "Manly NSW 209"
select select
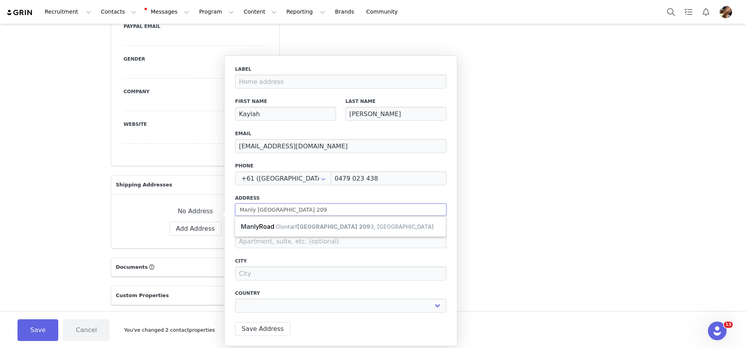
type input "Manly NSW 2095"
select select
type input "Manly NSW 2095"
select select
click at [283, 211] on input "Manly NSW 2095" at bounding box center [340, 210] width 211 height 12
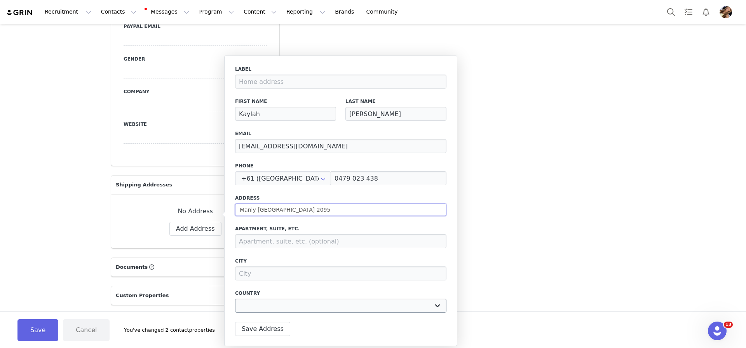
type input "Manly NSW 2095"
click at [329, 308] on select "Afghanistan Aland Islands Albania Algeria Andorra Angola Anguilla Antigua And B…" at bounding box center [340, 306] width 211 height 14
select select "[object Object]"
click at [235, 299] on select "Afghanistan Aland Islands Albania Algeria Andorra Angola Anguilla Antigua And B…" at bounding box center [340, 306] width 211 height 14
click at [328, 303] on select "Australian Capital Territory New South Wales Northern Territory Queensland Sout…" at bounding box center [340, 306] width 64 height 14
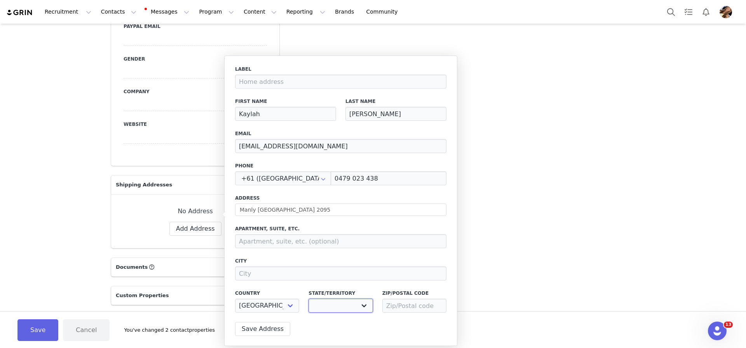
select select "[object Object]"
click at [308, 299] on select "Australian Capital Territory New South Wales Northern Territory Queensland Sout…" at bounding box center [340, 306] width 64 height 14
click at [401, 306] on input at bounding box center [414, 306] width 64 height 14
type input "2095"
click at [366, 270] on input at bounding box center [340, 273] width 211 height 14
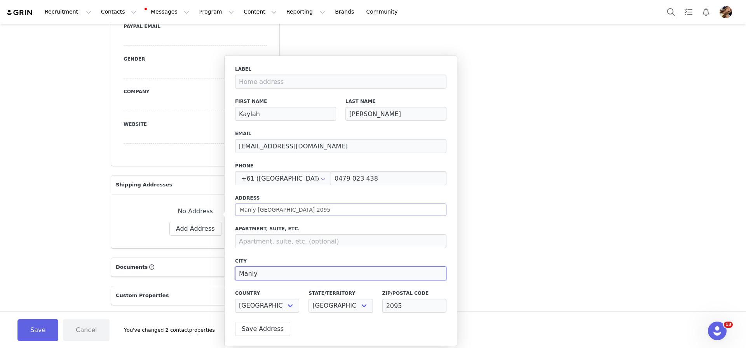
type input "Manly"
click at [342, 205] on input "Manly NSW 2095" at bounding box center [340, 210] width 211 height 12
paste input "PO Box 872, Manly NSW 1655"
type input "PO Box 872, Manly NSW 1655"
select select
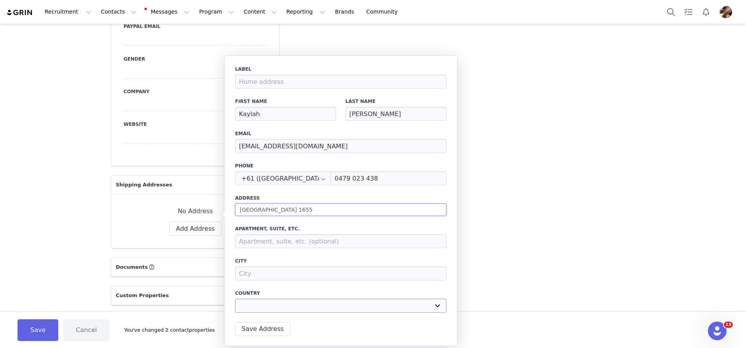
type input "PO Box 872, Manly NSW 1655"
click at [305, 303] on select "Afghanistan Aland Islands Albania Algeria Andorra Angola Anguilla Antigua And B…" at bounding box center [340, 306] width 211 height 14
select select "[object Object]"
click at [235, 299] on select "Afghanistan Aland Islands Albania Algeria Andorra Angola Anguilla Antigua And B…" at bounding box center [340, 306] width 211 height 14
select select
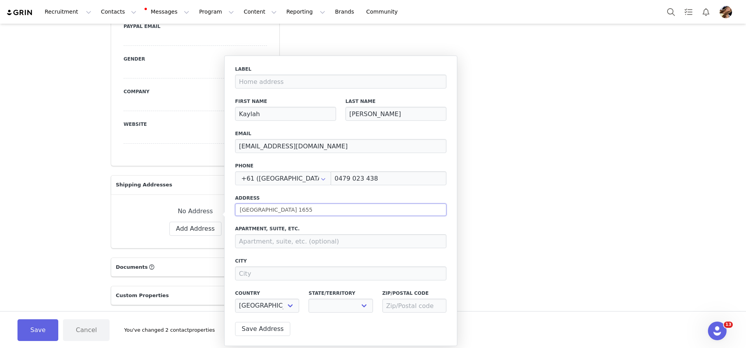
drag, startPoint x: 303, startPoint y: 209, endPoint x: 273, endPoint y: 212, distance: 29.6
click at [273, 212] on input "PO Box 872, Manly NSW 1655" at bounding box center [340, 210] width 211 height 12
click at [296, 212] on input "PO Box 872, Manly NSW 1655" at bounding box center [340, 210] width 211 height 12
type input "PO Box 872, Manly 1655"
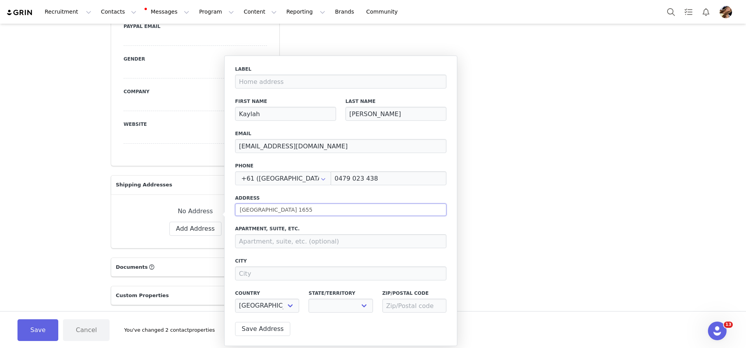
select select
click at [292, 211] on input "PO Box 872, Manly 1655" at bounding box center [340, 210] width 211 height 12
click at [291, 212] on input "PO Box 872, Manly 1655" at bounding box center [340, 210] width 211 height 12
type input "PO Box 872, Manly 1655"
select select
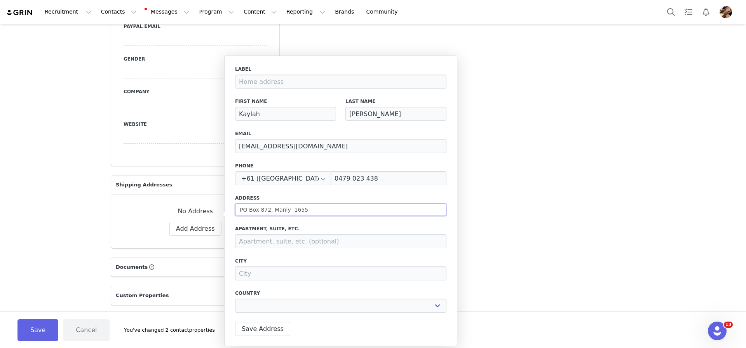
type input "PO Box 872, Manly 1655"
select select
type input "PO Box 872, Manly1655"
select select
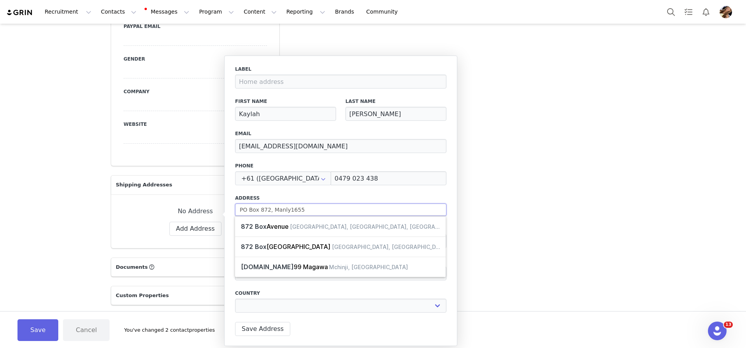
type input "PO Box 872, Manly 1655"
select select
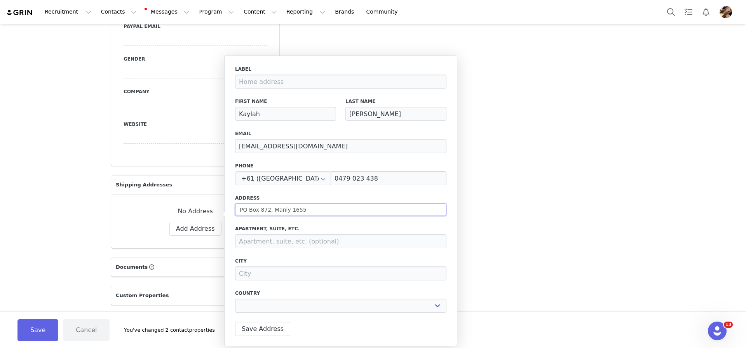
type input "PO Box 872, Manly 1655"
click at [322, 195] on label "Address" at bounding box center [340, 198] width 211 height 7
click at [298, 266] on input at bounding box center [340, 273] width 211 height 14
type input "M"
select select
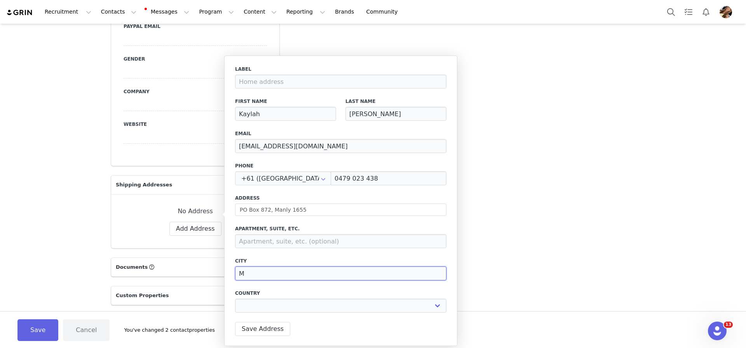
type input "Ma"
select select
type input "Man"
select select
type input "Manl"
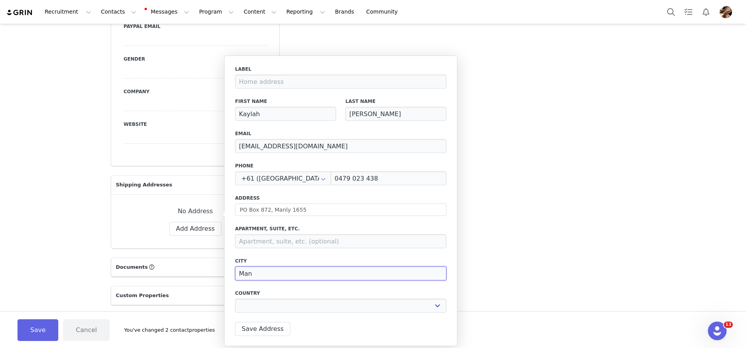
select select
type input "Manl"
click at [249, 305] on select "Afghanistan Aland Islands Albania Algeria Andorra Angola Anguilla Antigua And B…" at bounding box center [340, 306] width 211 height 14
select select "[object Object]"
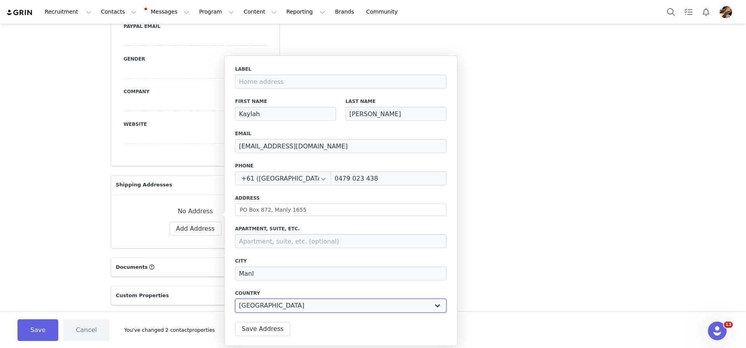
click at [235, 299] on select "Afghanistan Aland Islands Albania Algeria Andorra Angola Anguilla Antigua And B…" at bounding box center [340, 306] width 211 height 14
select select
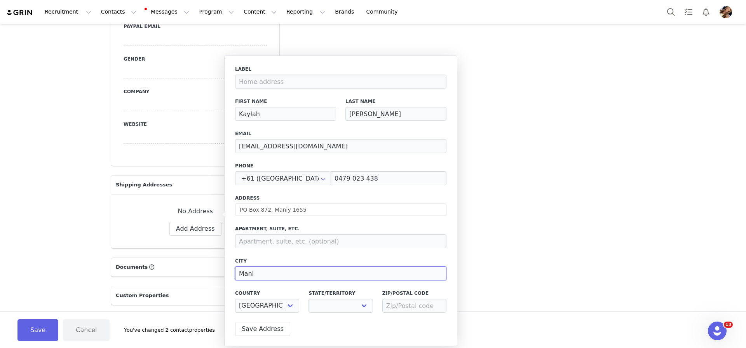
click at [280, 277] on input "Manl" at bounding box center [340, 273] width 211 height 14
type input "Manly"
select select
type input "Manly"
click at [312, 306] on select "Australian Capital Territory New South Wales Northern Territory Queensland Sout…" at bounding box center [340, 306] width 64 height 14
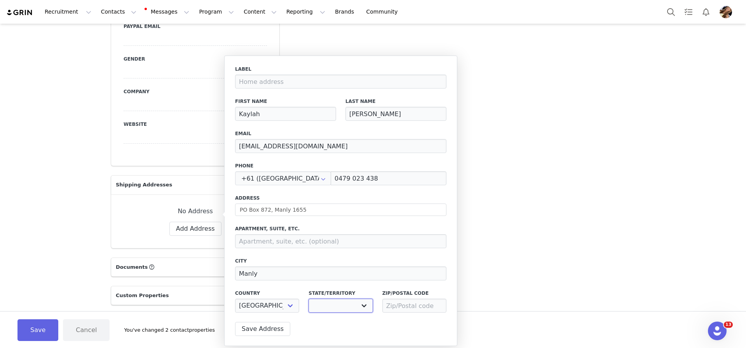
select select "[object Object]"
click at [308, 299] on select "Australian Capital Territory New South Wales Northern Territory Queensland Sout…" at bounding box center [340, 306] width 64 height 14
click at [411, 307] on input at bounding box center [414, 306] width 64 height 14
type input "2095"
click at [269, 331] on button "Save Address" at bounding box center [262, 329] width 55 height 14
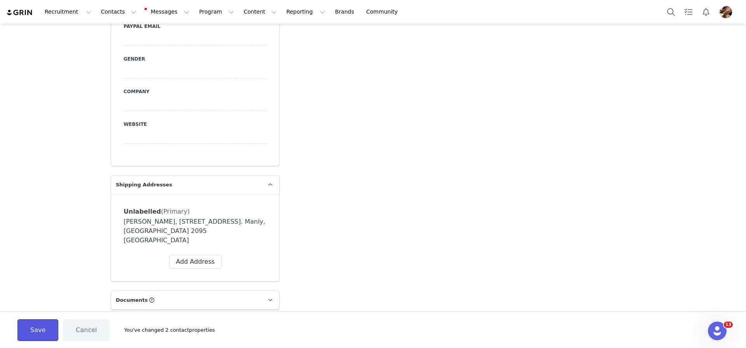
click at [39, 330] on button "Save" at bounding box center [37, 330] width 41 height 22
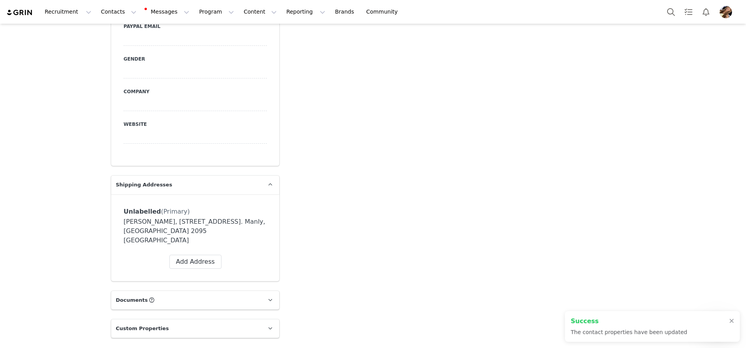
click at [385, 212] on div "Add Note Send Email Tasks System Font 12pt To open the popup, press Shift+Enter…" at bounding box center [461, 229] width 355 height 1432
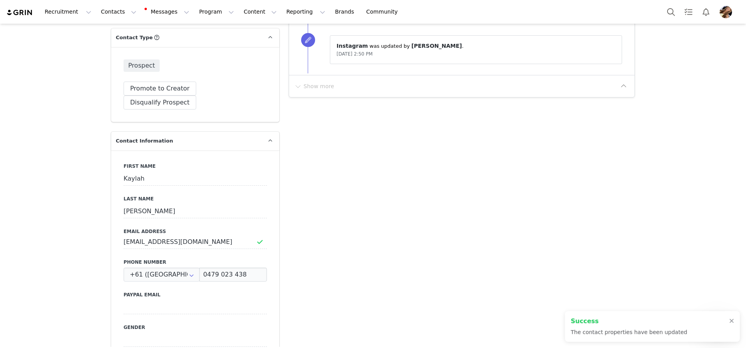
scroll to position [276, 0]
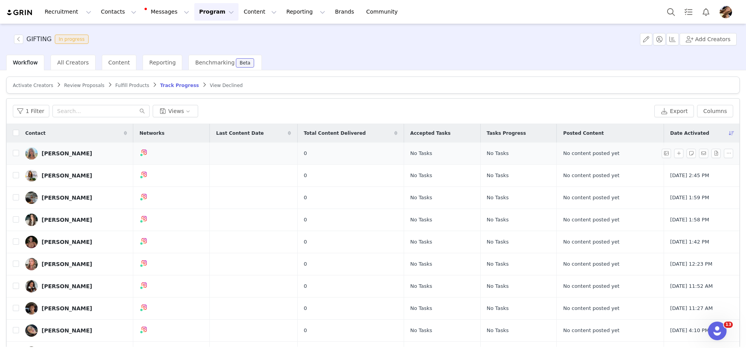
click at [71, 153] on div "[PERSON_NAME]" at bounding box center [67, 153] width 50 height 6
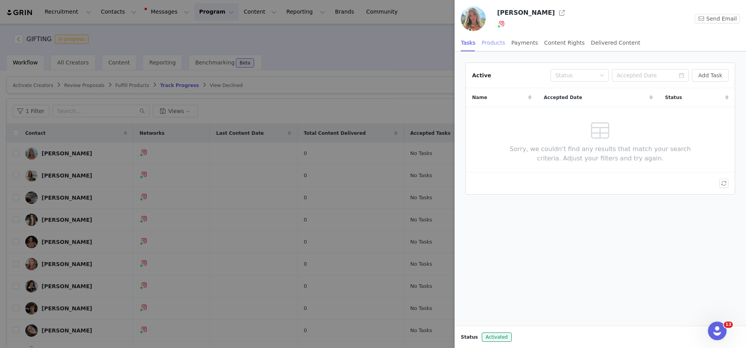
click at [485, 43] on div "Products" at bounding box center [493, 42] width 23 height 17
click at [724, 72] on button "Add Order" at bounding box center [708, 75] width 40 height 12
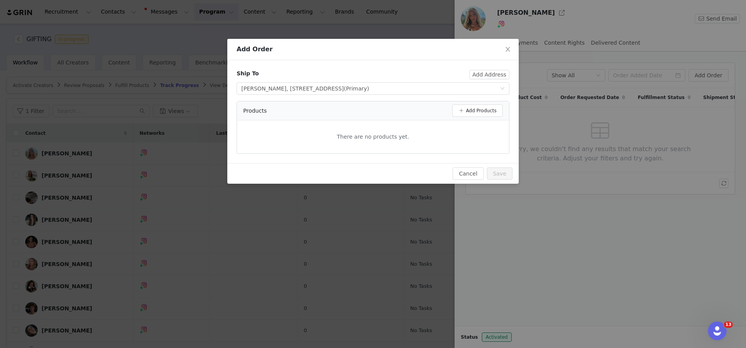
click at [450, 107] on div "Products" at bounding box center [347, 111] width 209 height 8
click at [455, 108] on button "Add Products" at bounding box center [477, 110] width 50 height 12
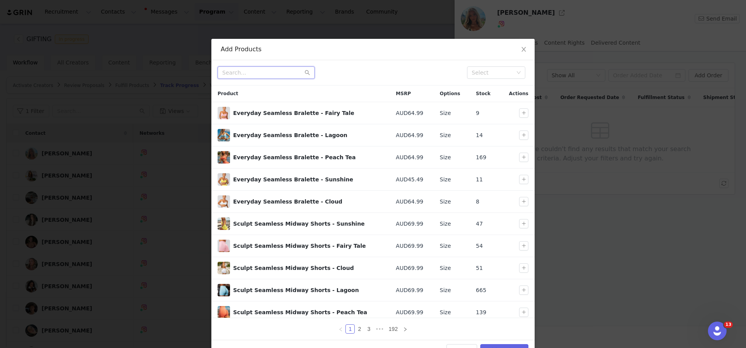
click at [244, 75] on input "text" at bounding box center [266, 72] width 97 height 12
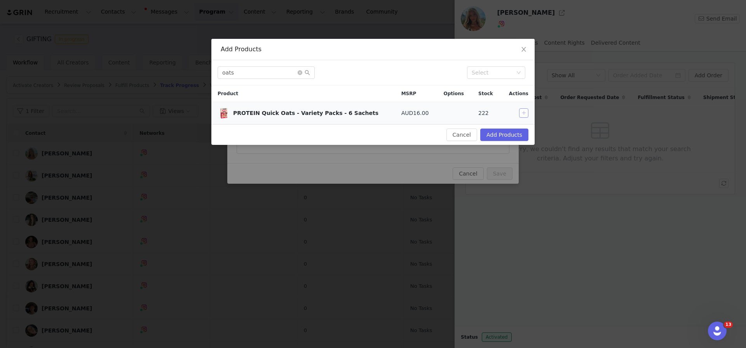
click at [526, 111] on button "button" at bounding box center [523, 112] width 9 height 9
click at [282, 73] on input "oats" at bounding box center [266, 72] width 97 height 12
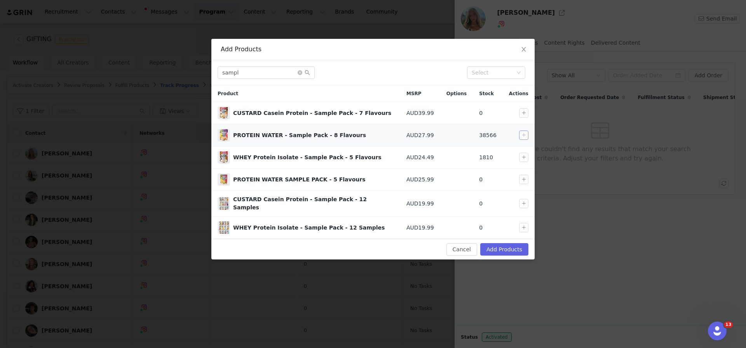
click at [524, 136] on button "button" at bounding box center [523, 135] width 9 height 9
click at [519, 155] on button "button" at bounding box center [523, 157] width 9 height 9
click at [255, 72] on input "sampl" at bounding box center [266, 72] width 97 height 12
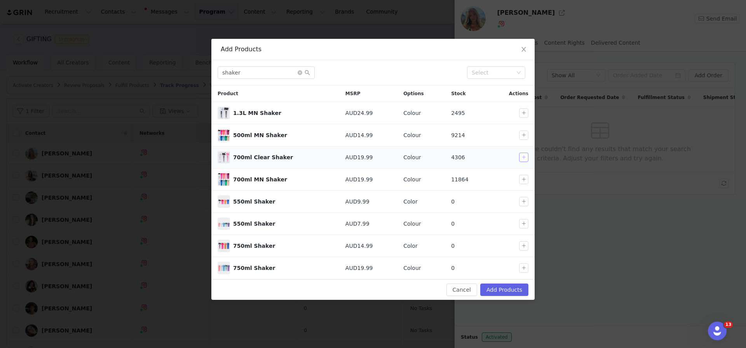
click at [523, 157] on button "button" at bounding box center [523, 157] width 9 height 9
click at [291, 70] on input "shaker" at bounding box center [266, 72] width 97 height 12
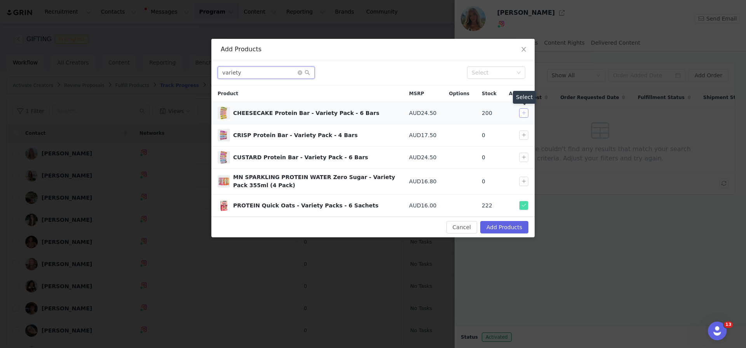
type input "variety"
click at [527, 113] on button "button" at bounding box center [523, 112] width 9 height 9
click at [514, 227] on button "Add Products" at bounding box center [504, 227] width 48 height 12
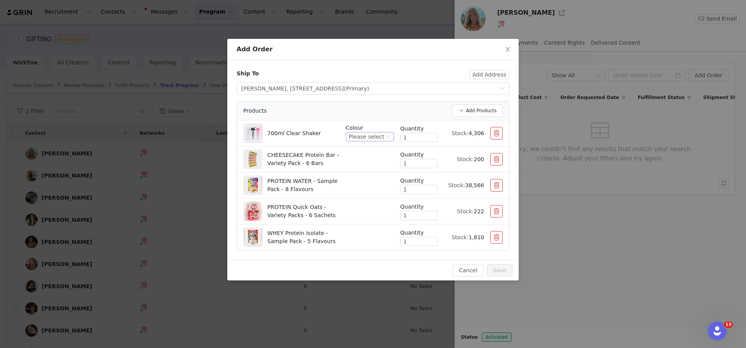
click at [381, 136] on div "Please select" at bounding box center [366, 136] width 35 height 9
click at [379, 186] on li "Clear / Hollywood Pink" at bounding box center [371, 188] width 46 height 12
click at [378, 102] on div "Products Add Products" at bounding box center [373, 110] width 272 height 19
click at [503, 266] on button "Save" at bounding box center [500, 270] width 26 height 12
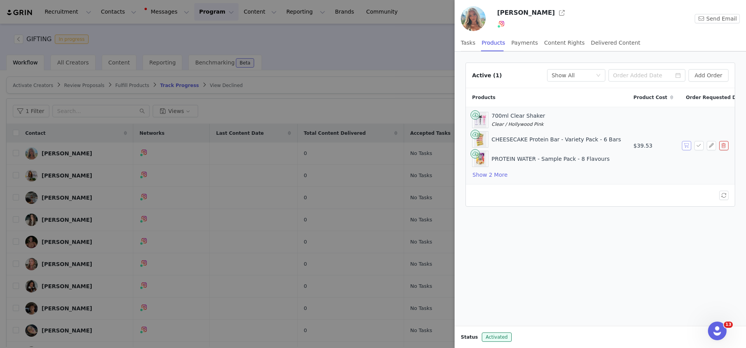
click at [685, 145] on button "button" at bounding box center [686, 145] width 9 height 9
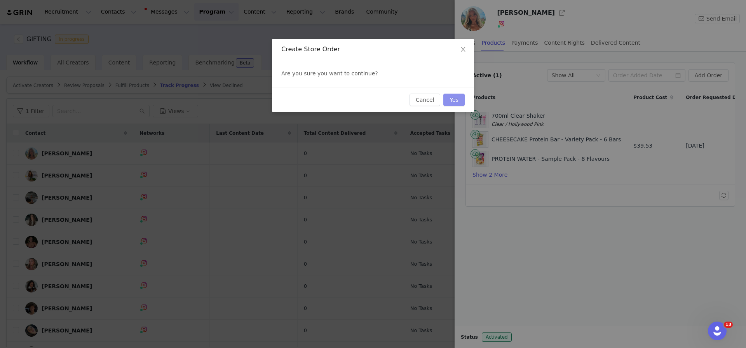
click at [452, 99] on button "Yes" at bounding box center [453, 100] width 21 height 12
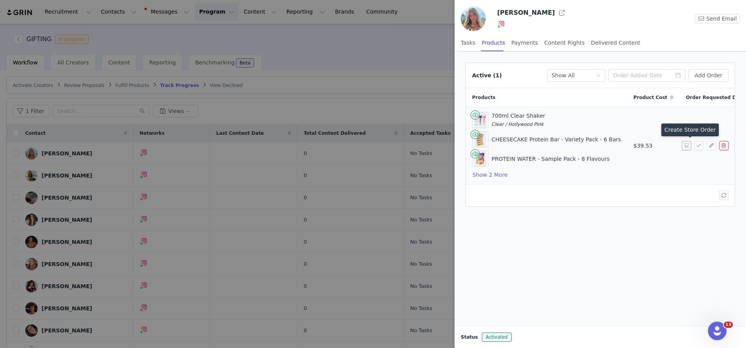
click at [683, 143] on button "button" at bounding box center [686, 145] width 9 height 9
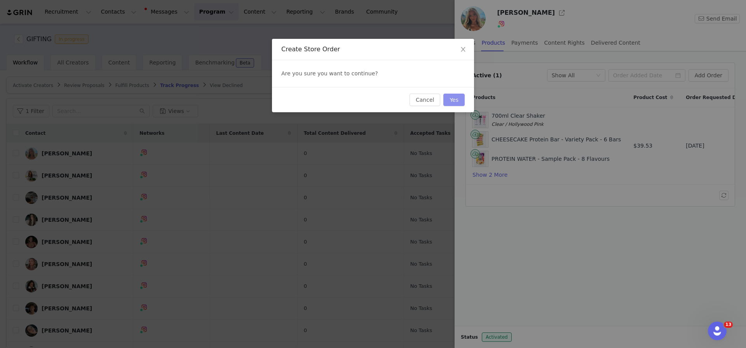
click at [447, 99] on button "Yes" at bounding box center [453, 100] width 21 height 12
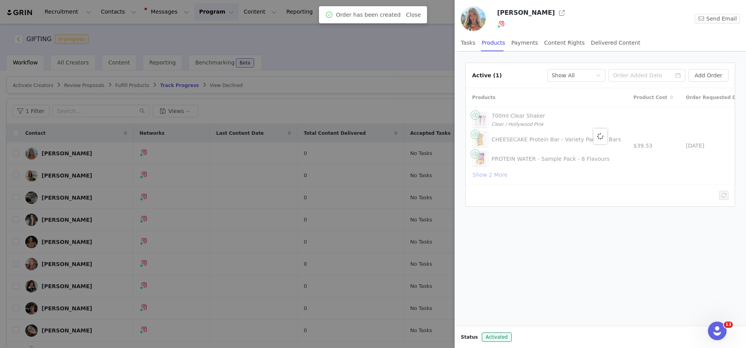
click at [435, 85] on div at bounding box center [373, 174] width 746 height 348
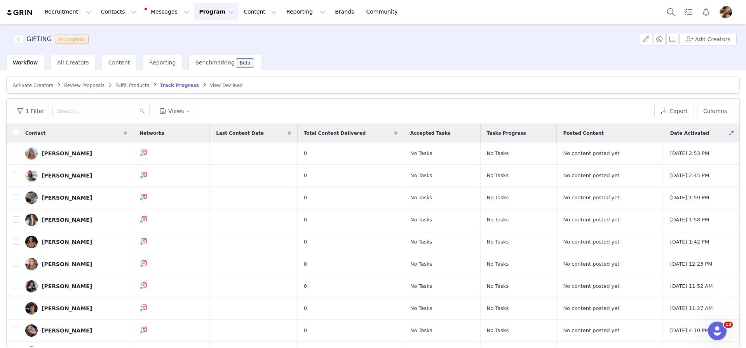
click at [499, 86] on article "Activate Creators Review Proposals Fulfill Products Track Progress View Declined" at bounding box center [372, 85] width 733 height 17
click at [451, 83] on article "Activate Creators Review Proposals Fulfill Products Track Progress View Declined" at bounding box center [372, 85] width 733 height 17
